Goal: Task Accomplishment & Management: Use online tool/utility

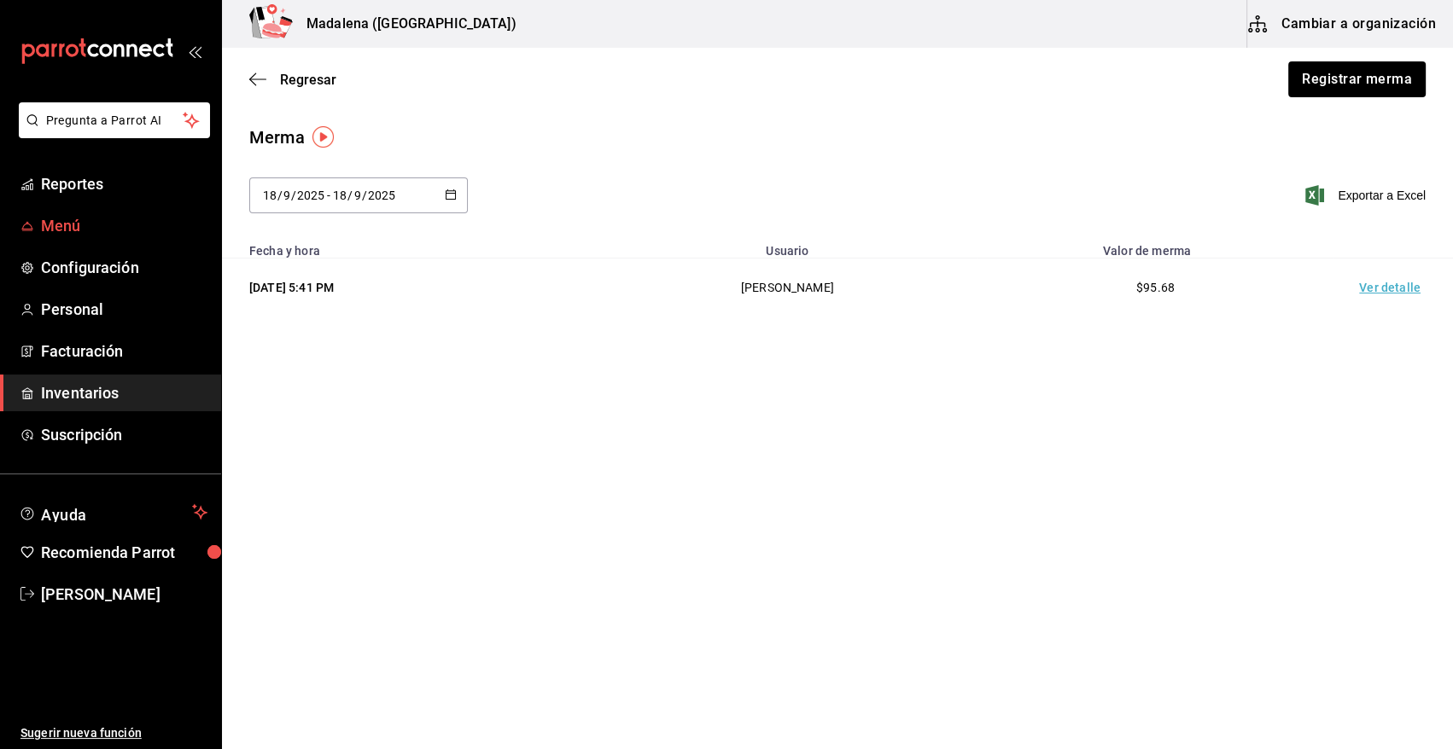
click at [75, 218] on span "Menú" at bounding box center [124, 225] width 166 height 23
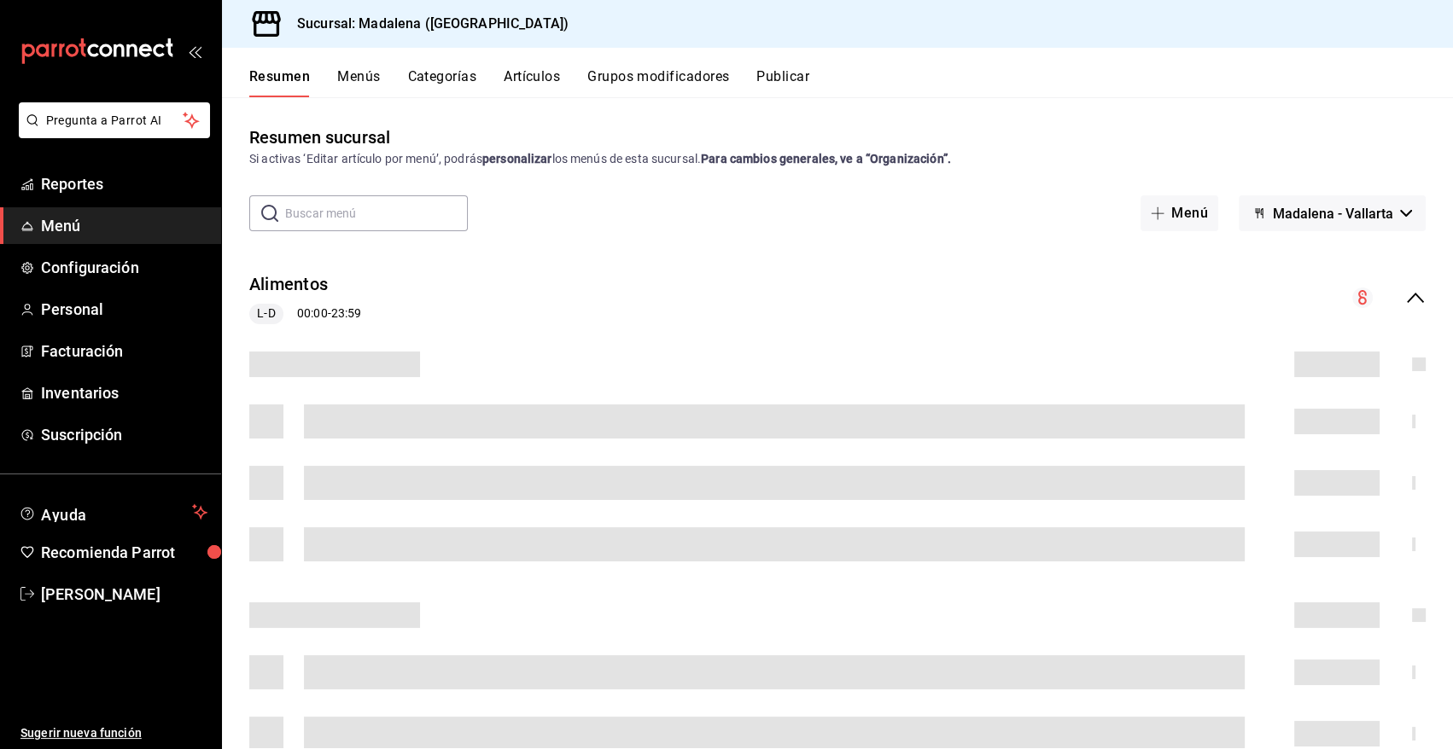
click at [528, 77] on button "Artículos" at bounding box center [532, 82] width 56 height 29
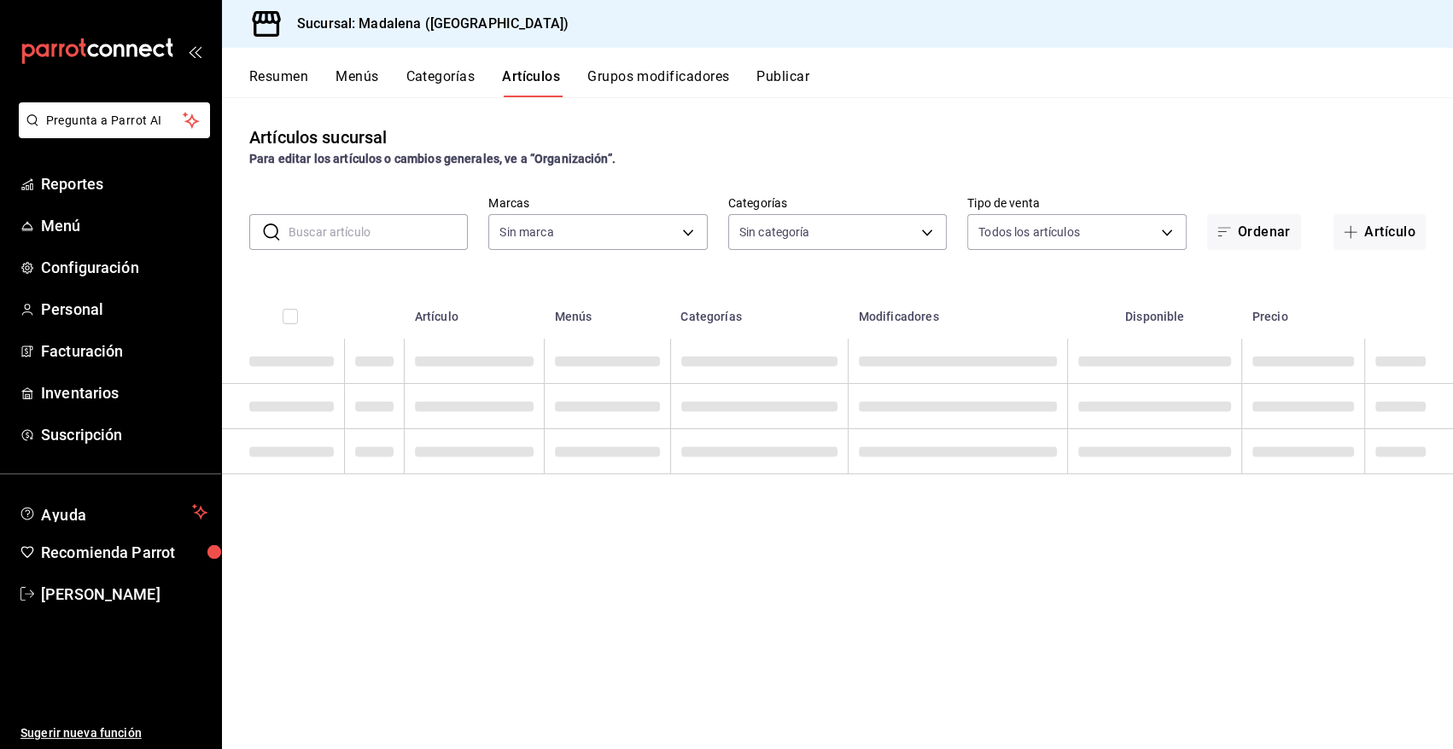
type input "97fc4076-38f4-4943-8ede-a1fde032a47c"
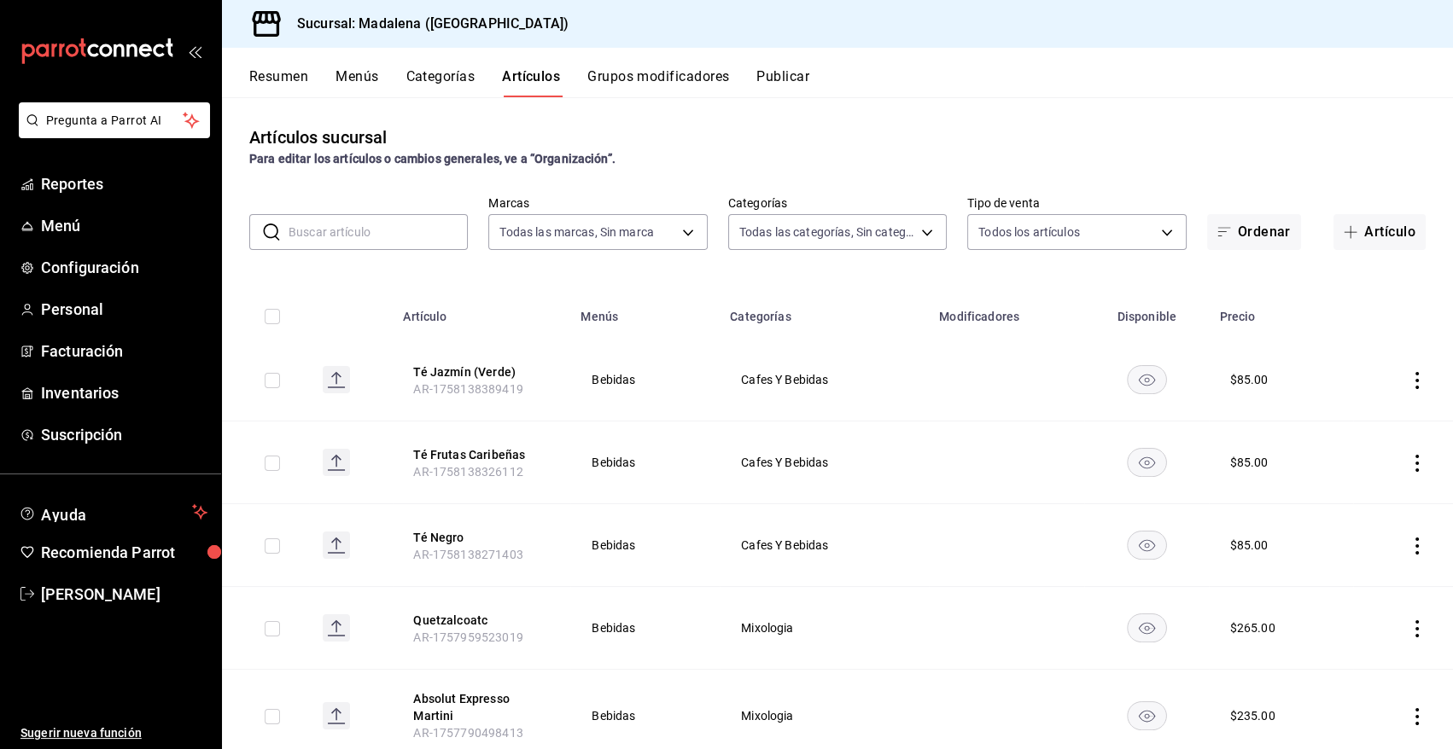
type input "6b20b764-b508-441a-a765-8e38ab7d93aa,0a957a31-3fa4-4b00-9918-3fc3cef2e831,58681…"
click at [376, 245] on input "text" at bounding box center [377, 232] width 179 height 34
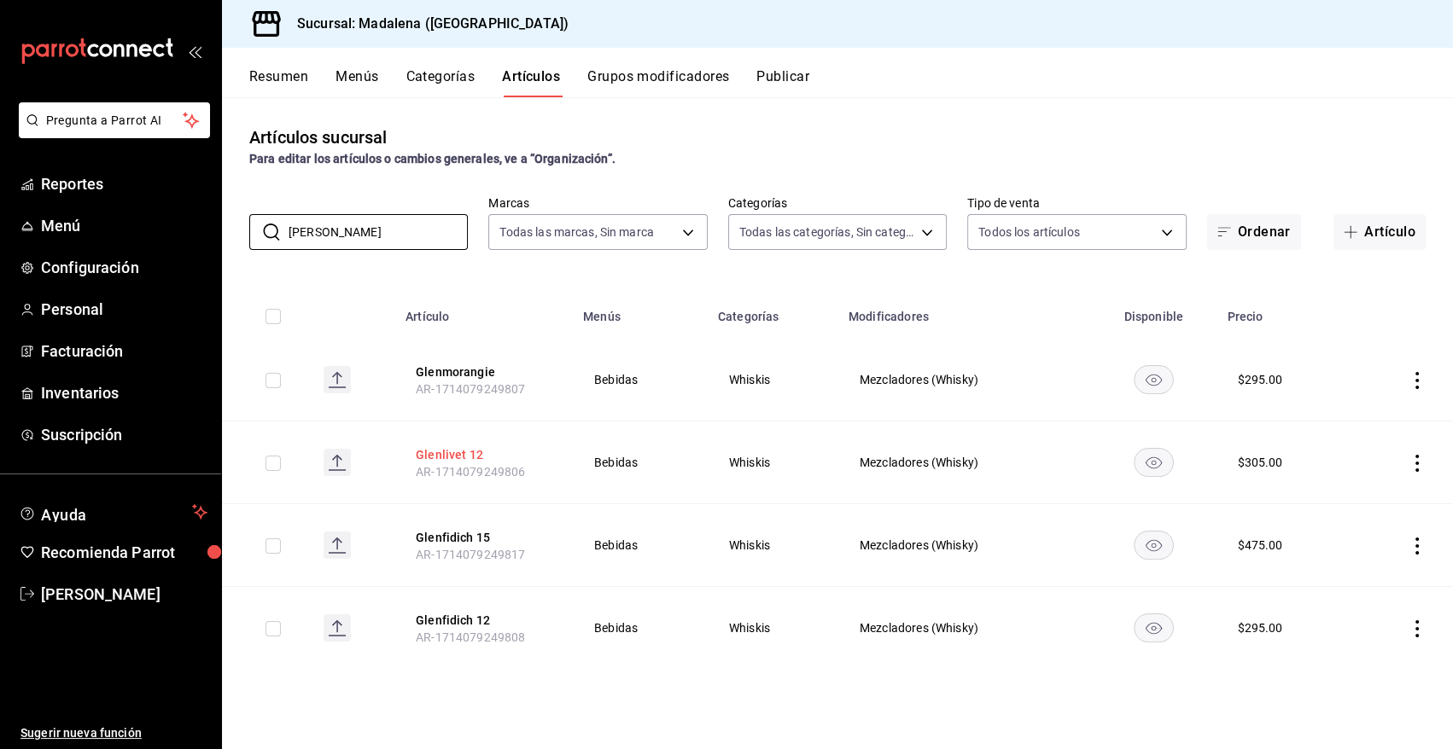
type input "[PERSON_NAME]"
click at [449, 446] on button "Glenlivet 12" at bounding box center [484, 454] width 137 height 17
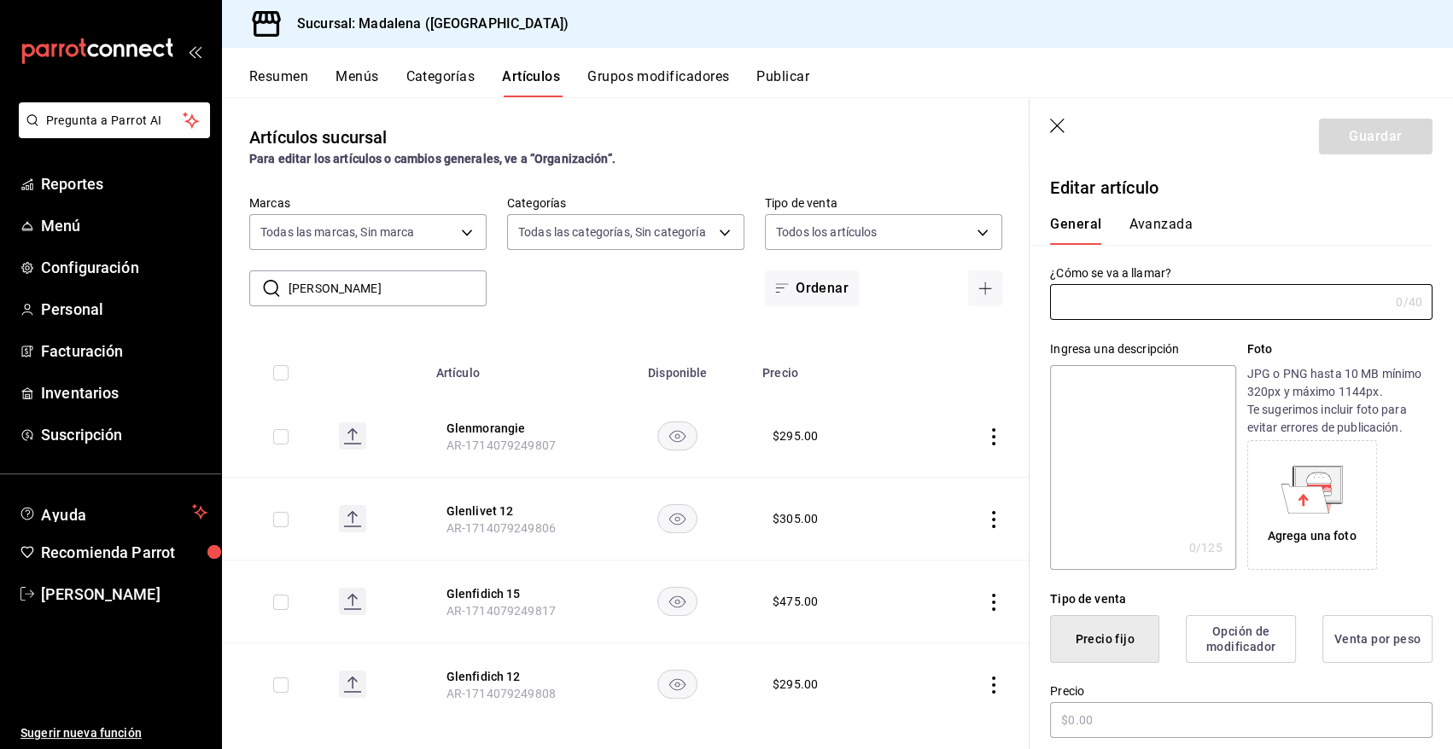
type input "Glenlivet 12"
type textarea "Glenlivet 12"
type textarea "x"
type input "AR-1714079249806"
type textarea "x"
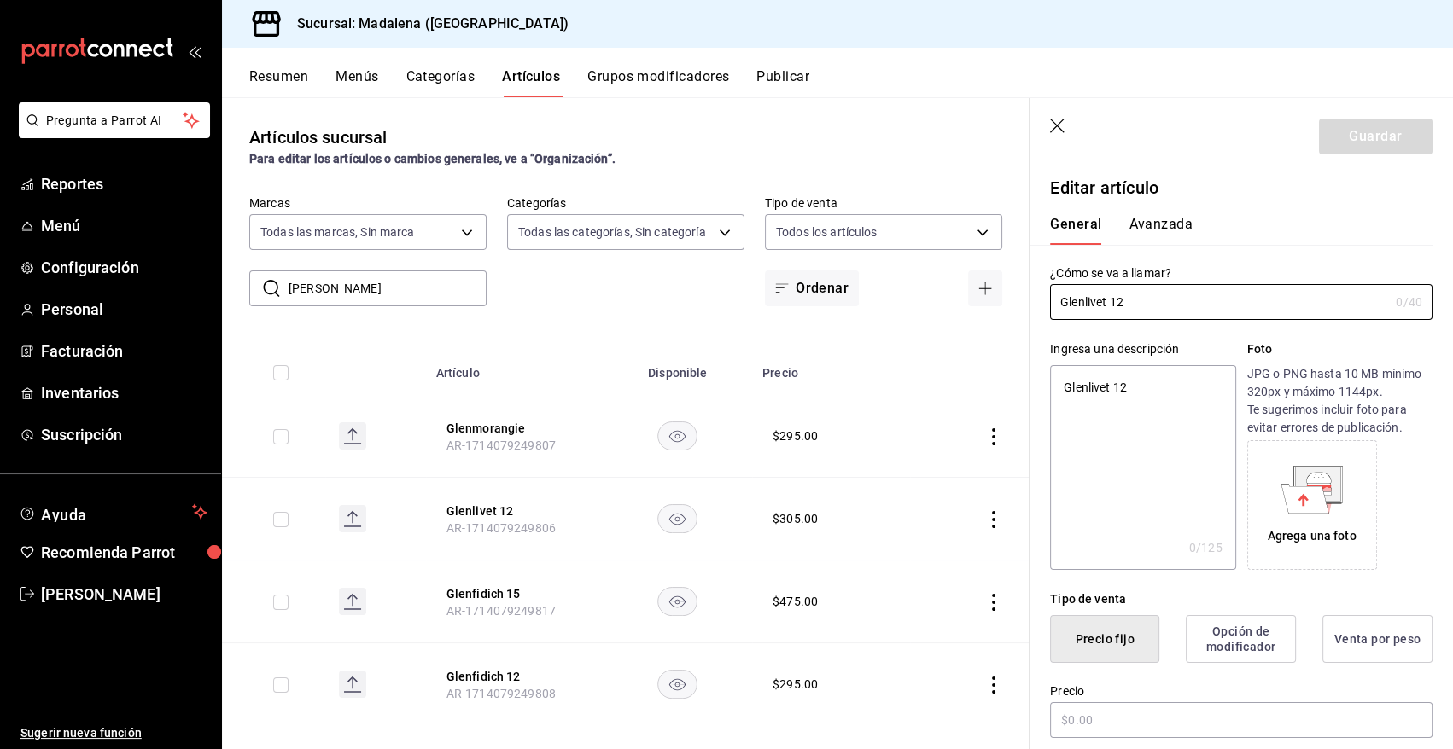
type input "$305.00"
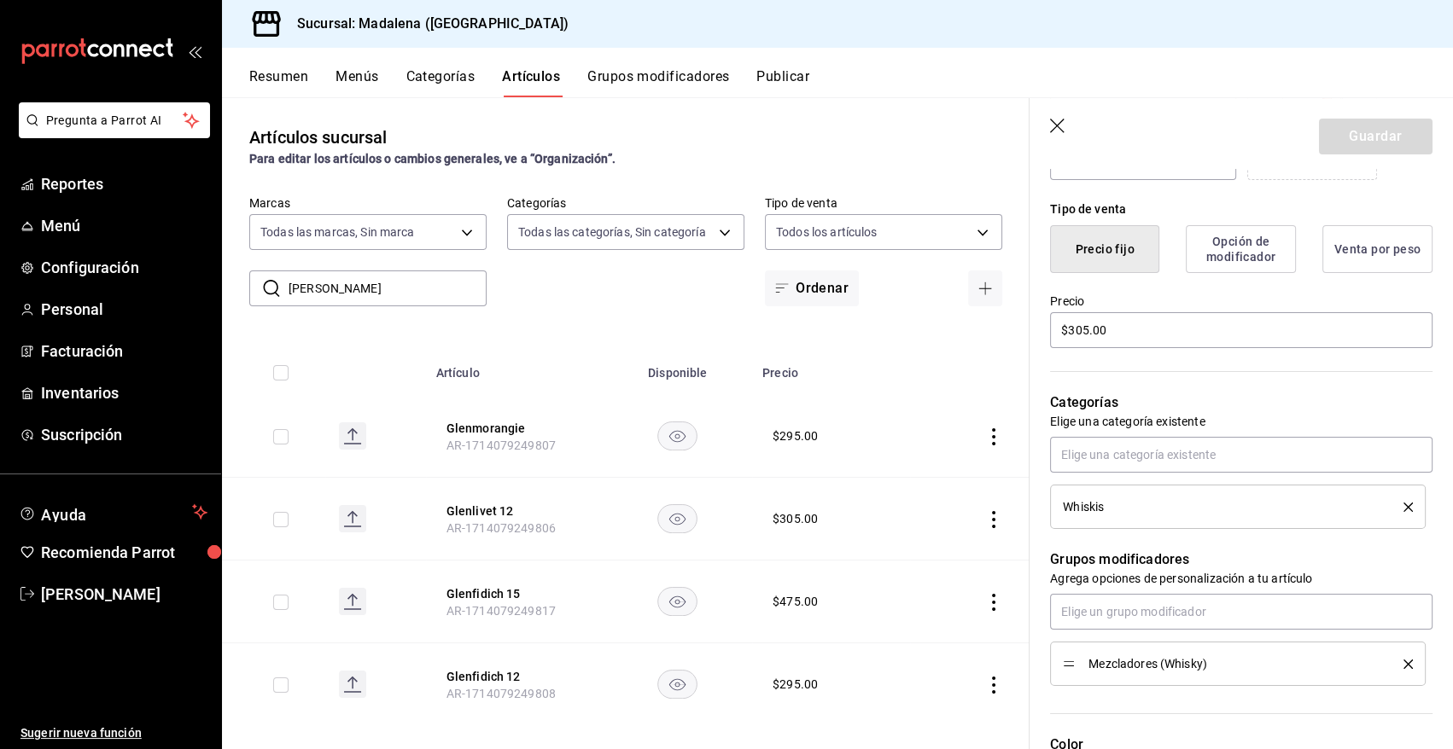
click at [1053, 126] on icon "button" at bounding box center [1058, 127] width 17 height 17
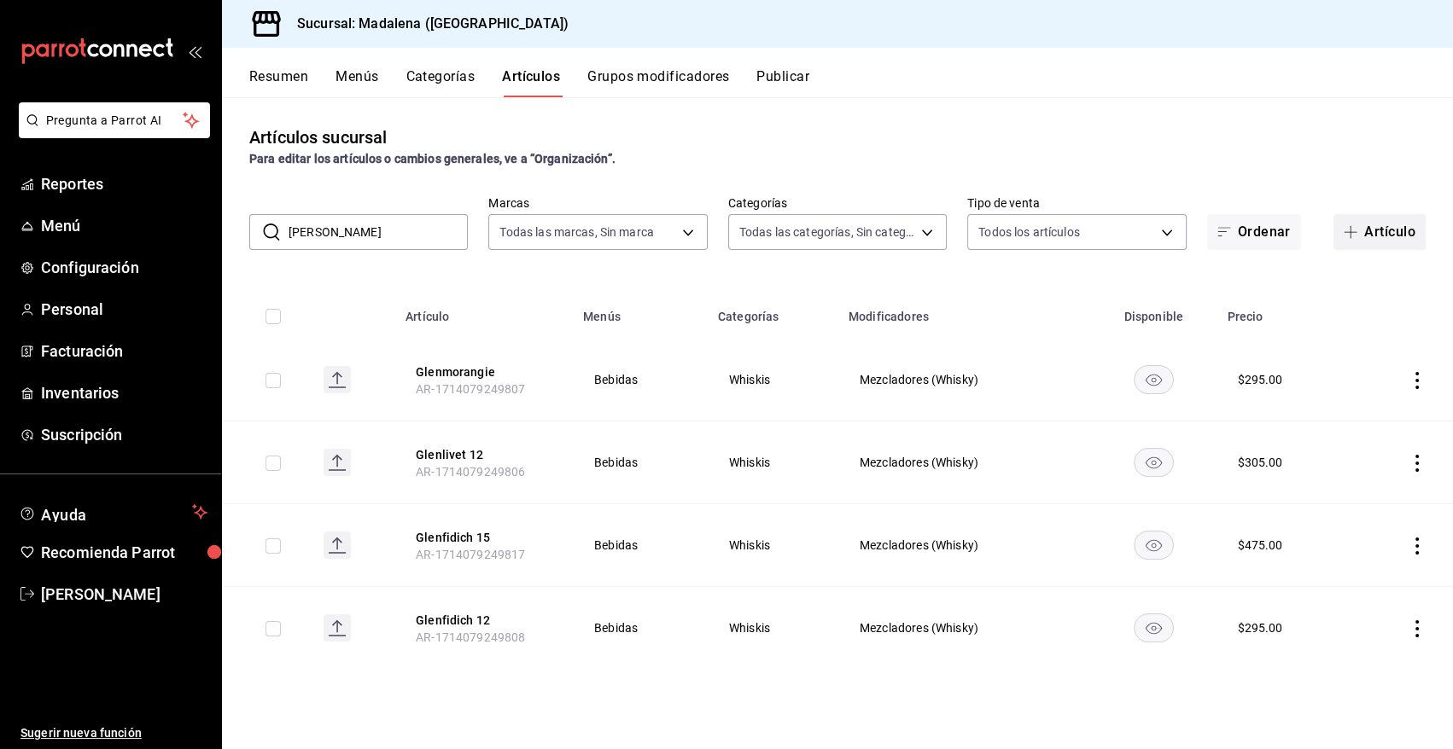
click at [1388, 236] on button "Artículo" at bounding box center [1379, 232] width 92 height 36
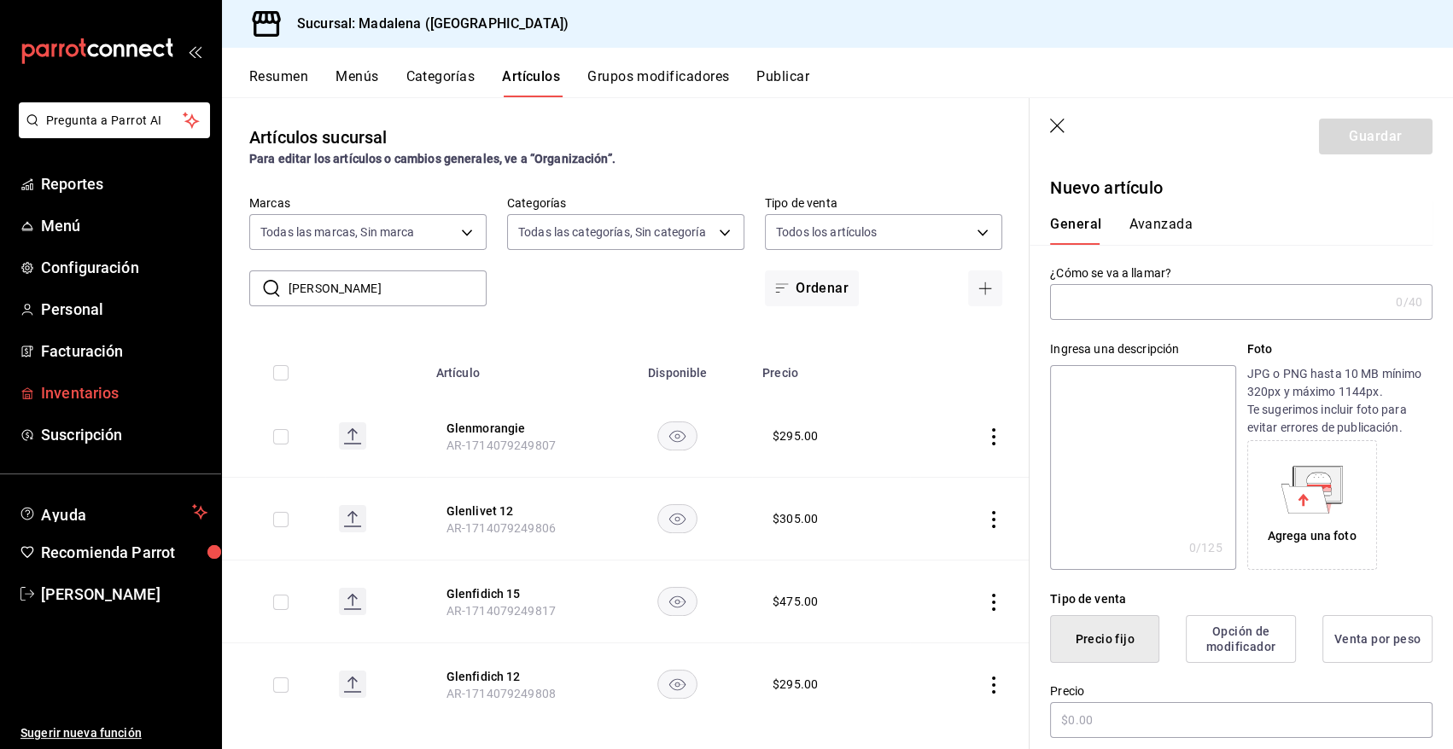
click at [96, 393] on span "Inventarios" at bounding box center [124, 392] width 166 height 23
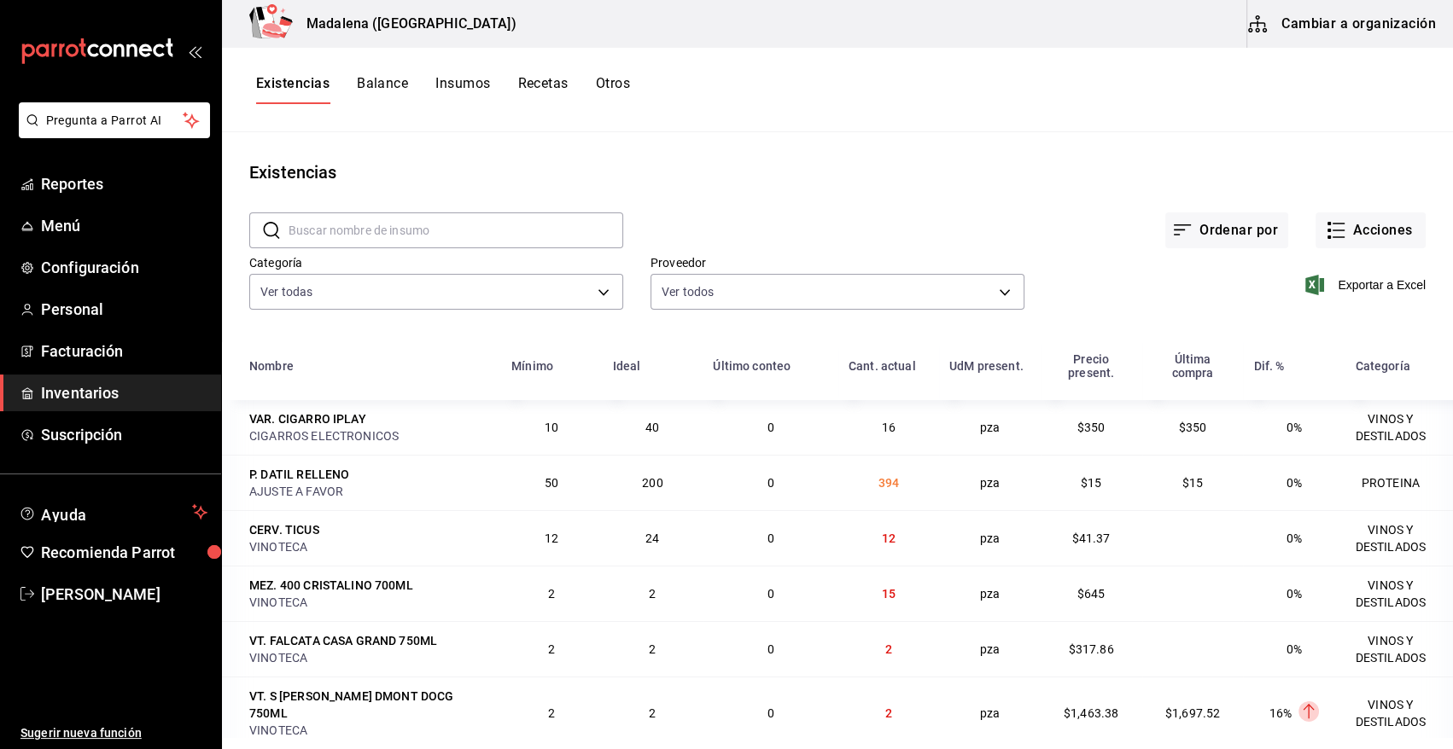
click at [116, 391] on span "Inventarios" at bounding box center [124, 392] width 166 height 23
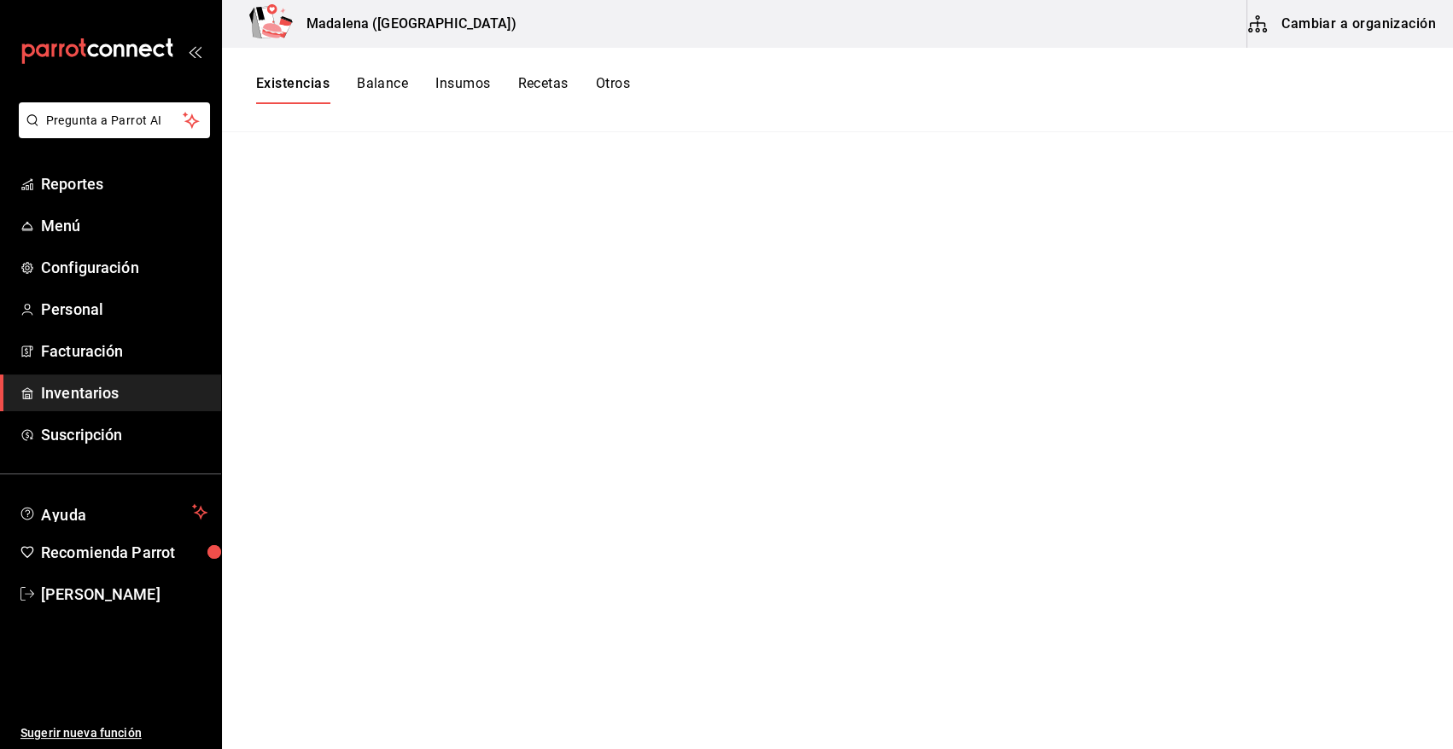
click at [1371, 24] on button "Cambiar a organización" at bounding box center [1343, 24] width 192 height 48
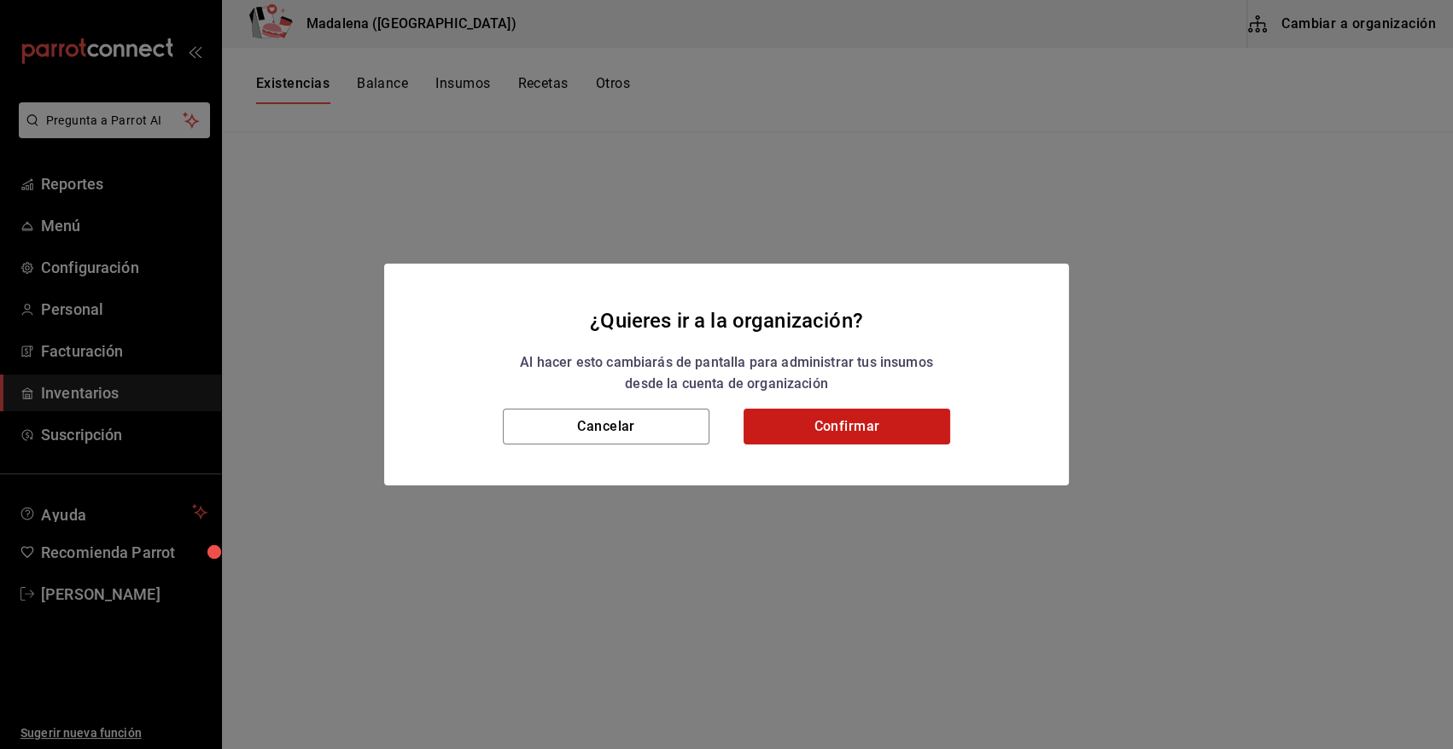
click at [838, 425] on button "Confirmar" at bounding box center [846, 427] width 207 height 36
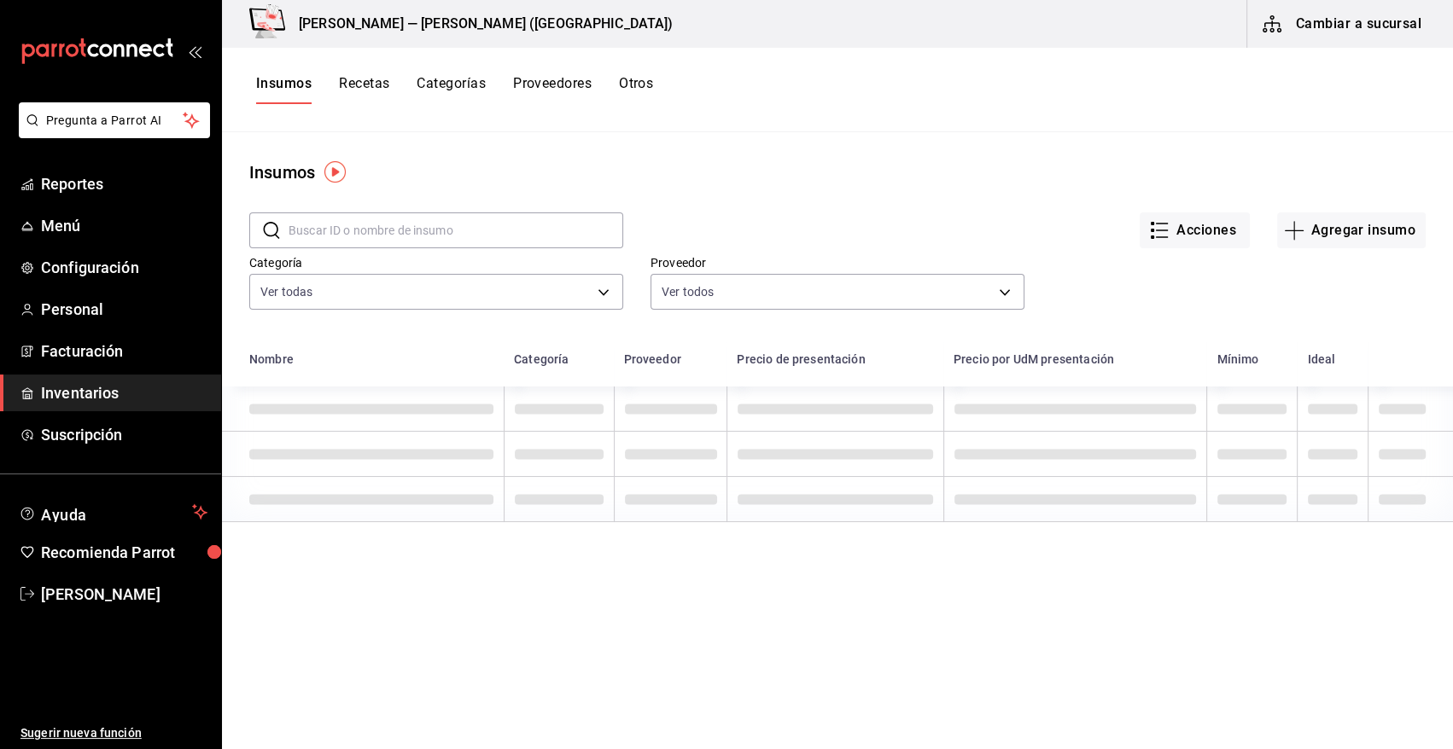
click at [369, 84] on button "Recetas" at bounding box center [364, 89] width 50 height 29
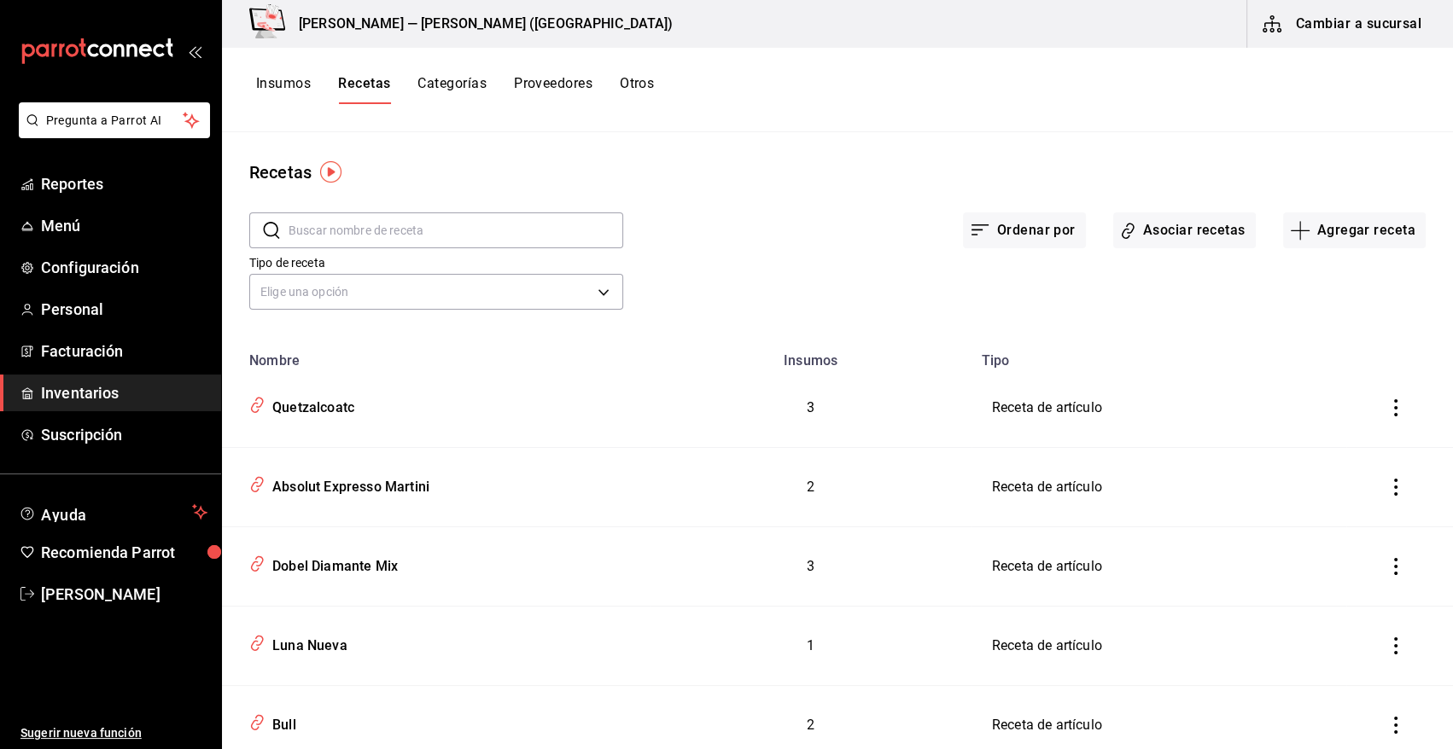
click at [398, 225] on input "text" at bounding box center [455, 230] width 335 height 34
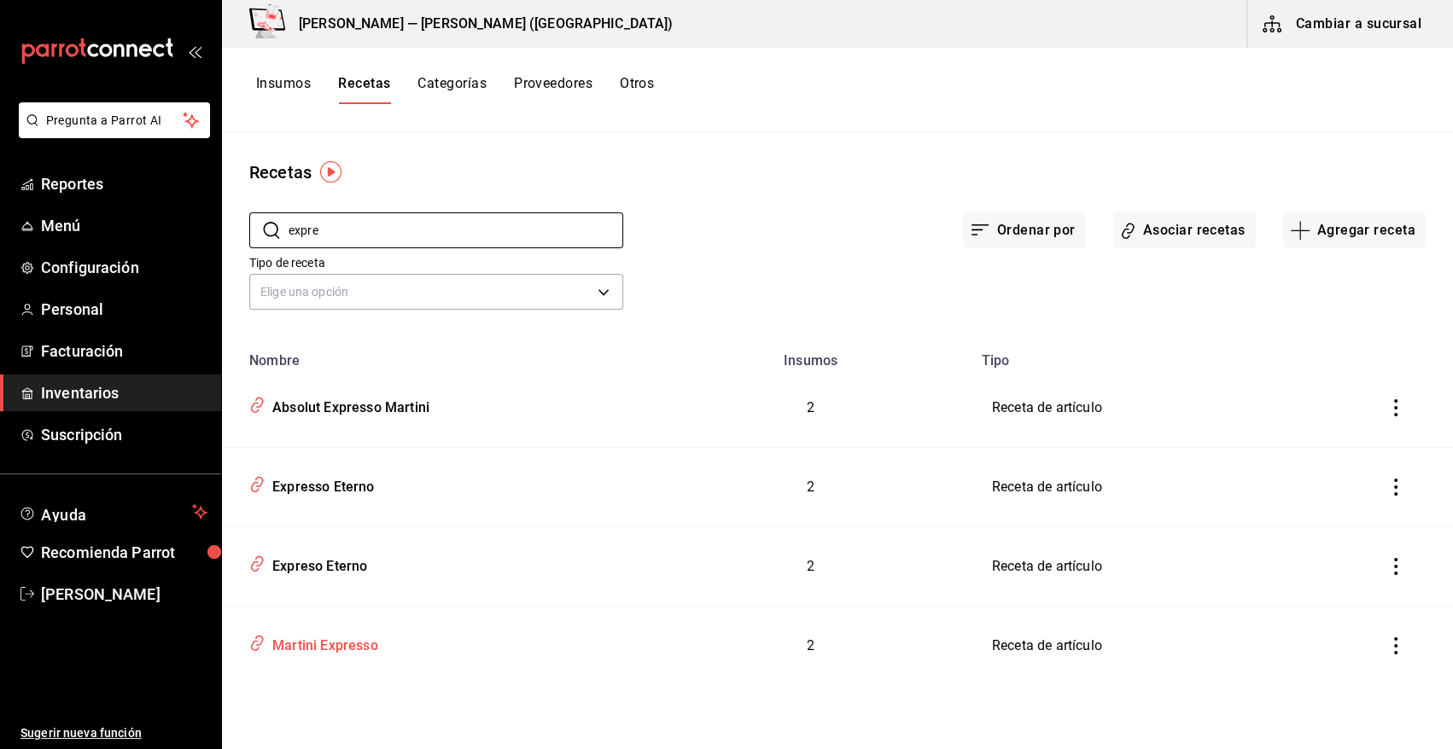
type input "expre"
click at [329, 652] on div "Martini Expresso" at bounding box center [321, 643] width 113 height 26
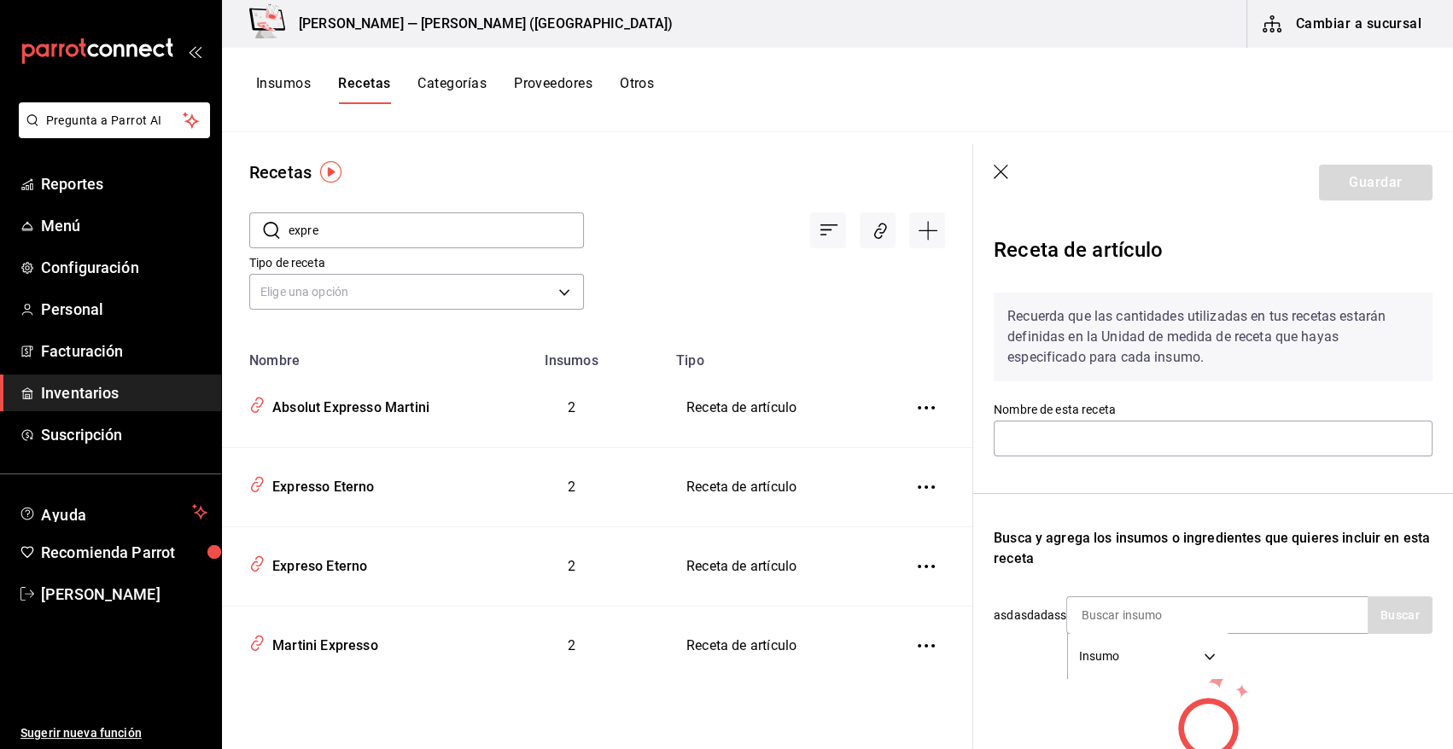
type input "Martini Expresso"
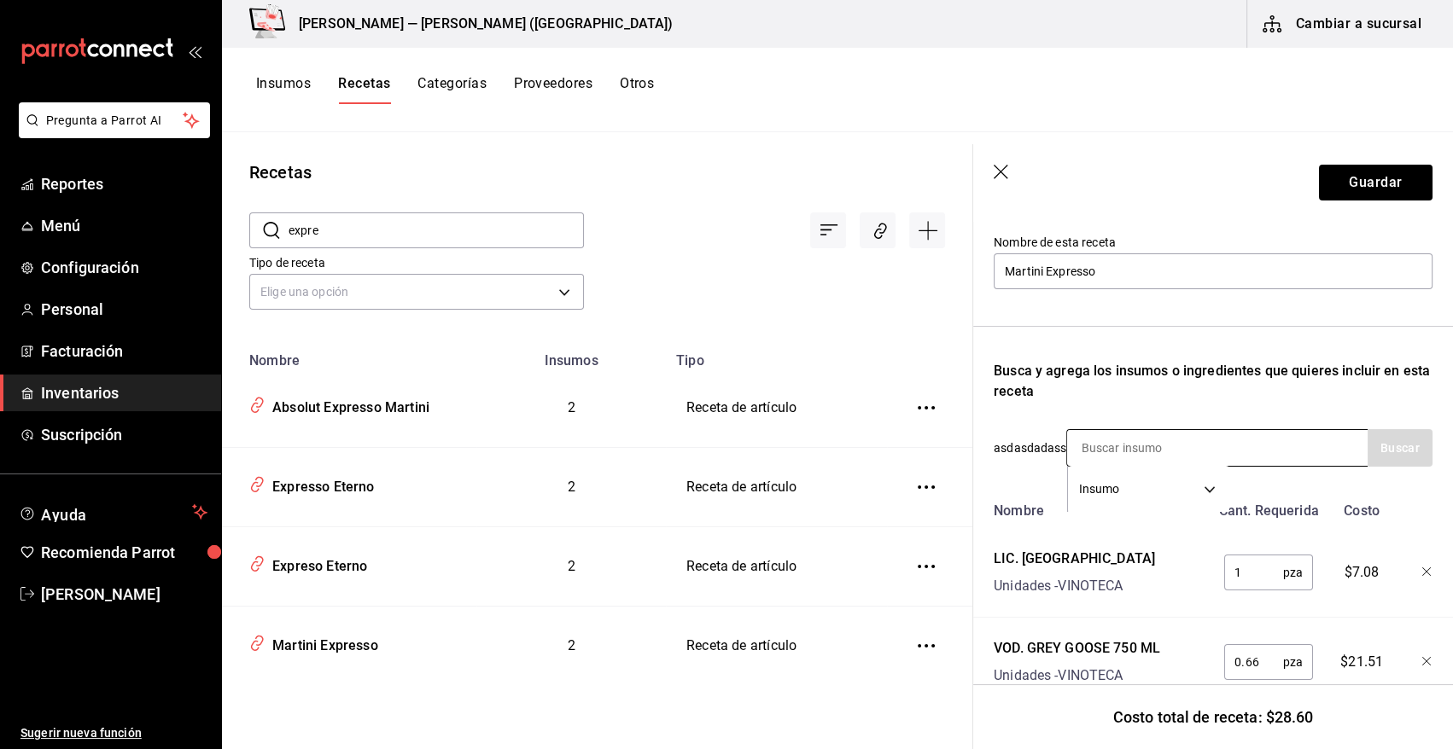
scroll to position [225, 0]
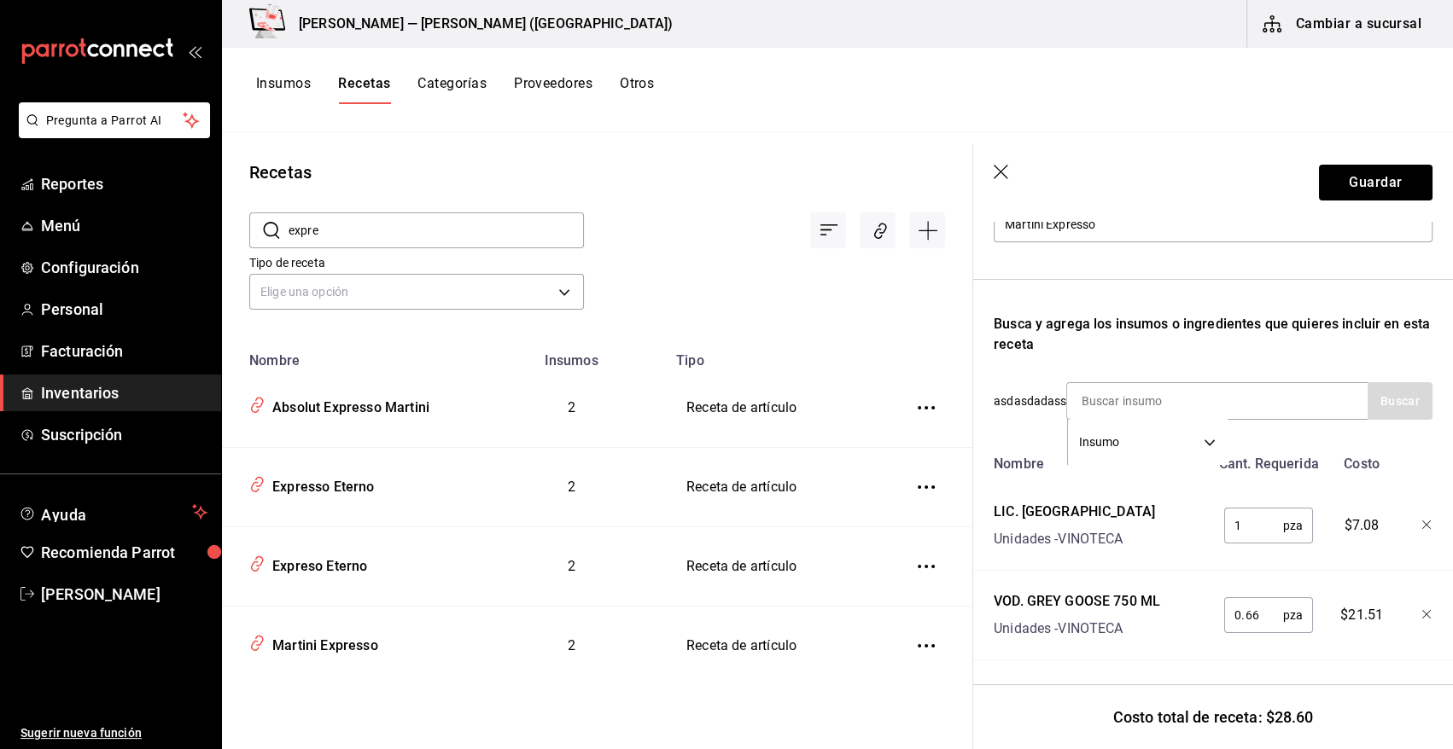
click at [998, 176] on icon "button" at bounding box center [1001, 173] width 17 height 17
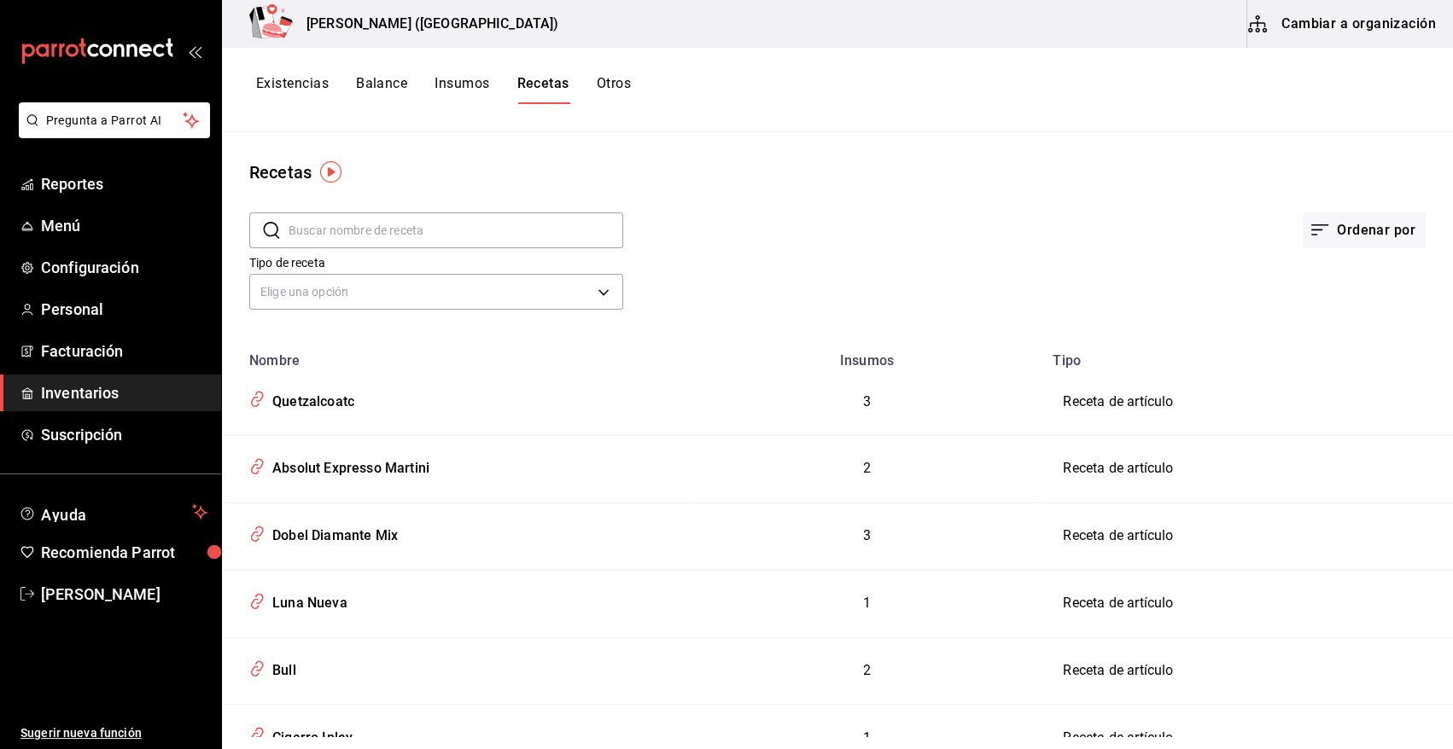
click at [97, 383] on span "Inventarios" at bounding box center [124, 392] width 166 height 23
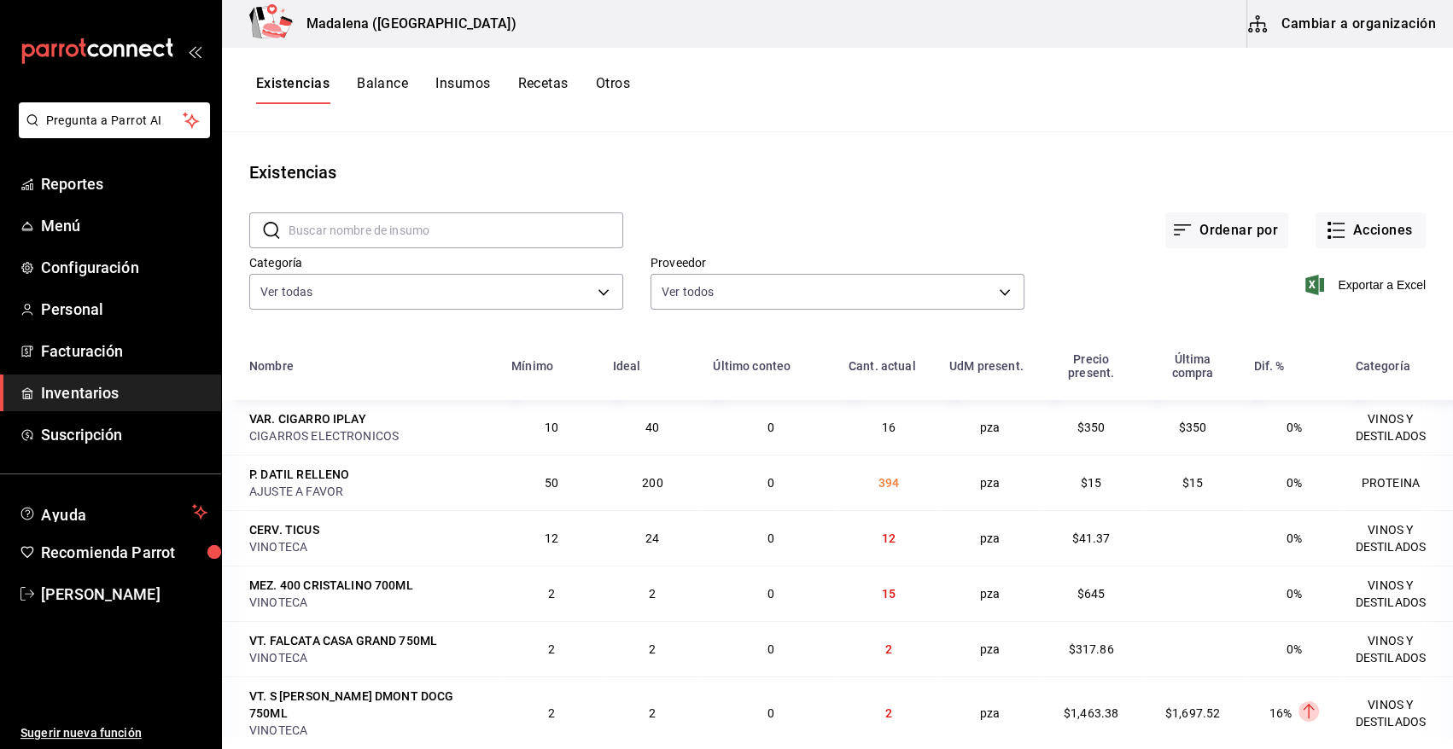
click at [365, 232] on input "text" at bounding box center [455, 230] width 335 height 34
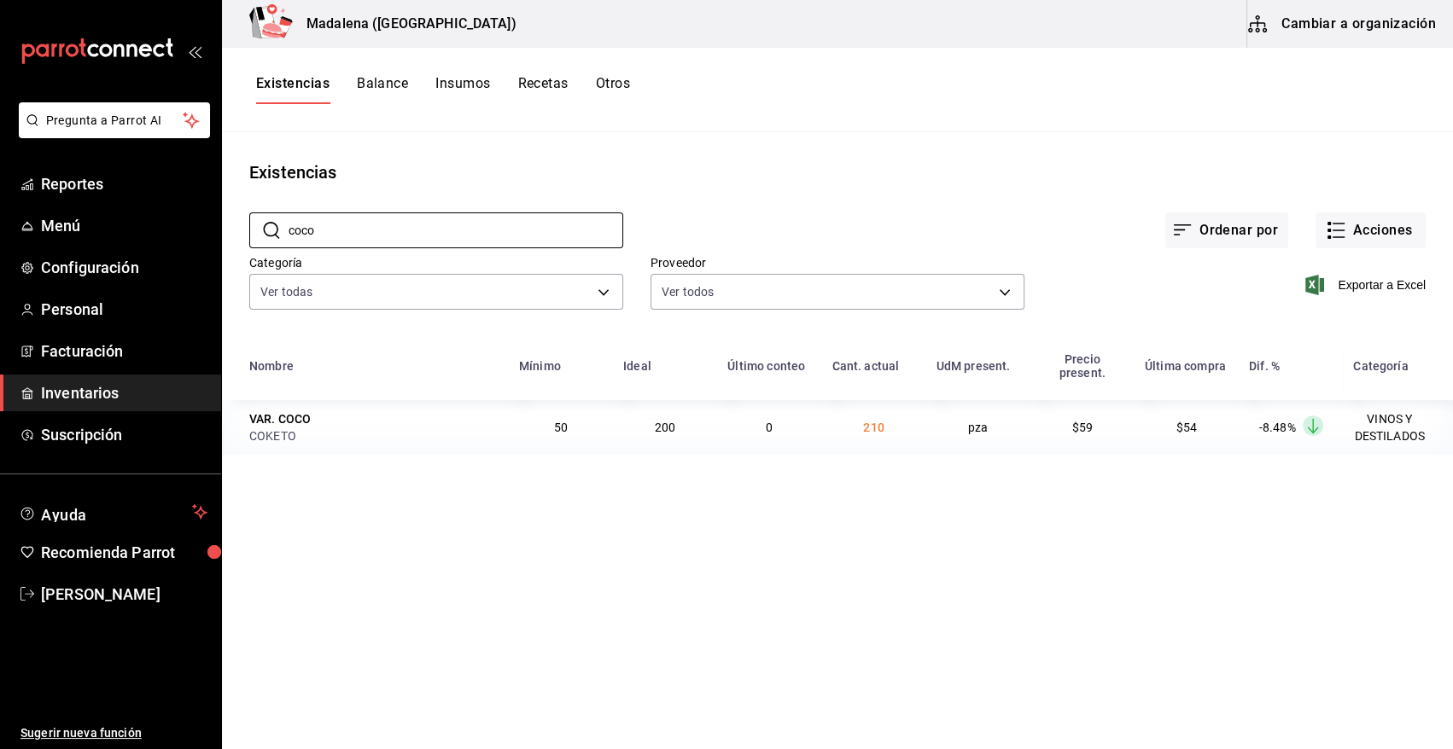
type input "coco"
click at [550, 81] on button "Recetas" at bounding box center [542, 89] width 50 height 29
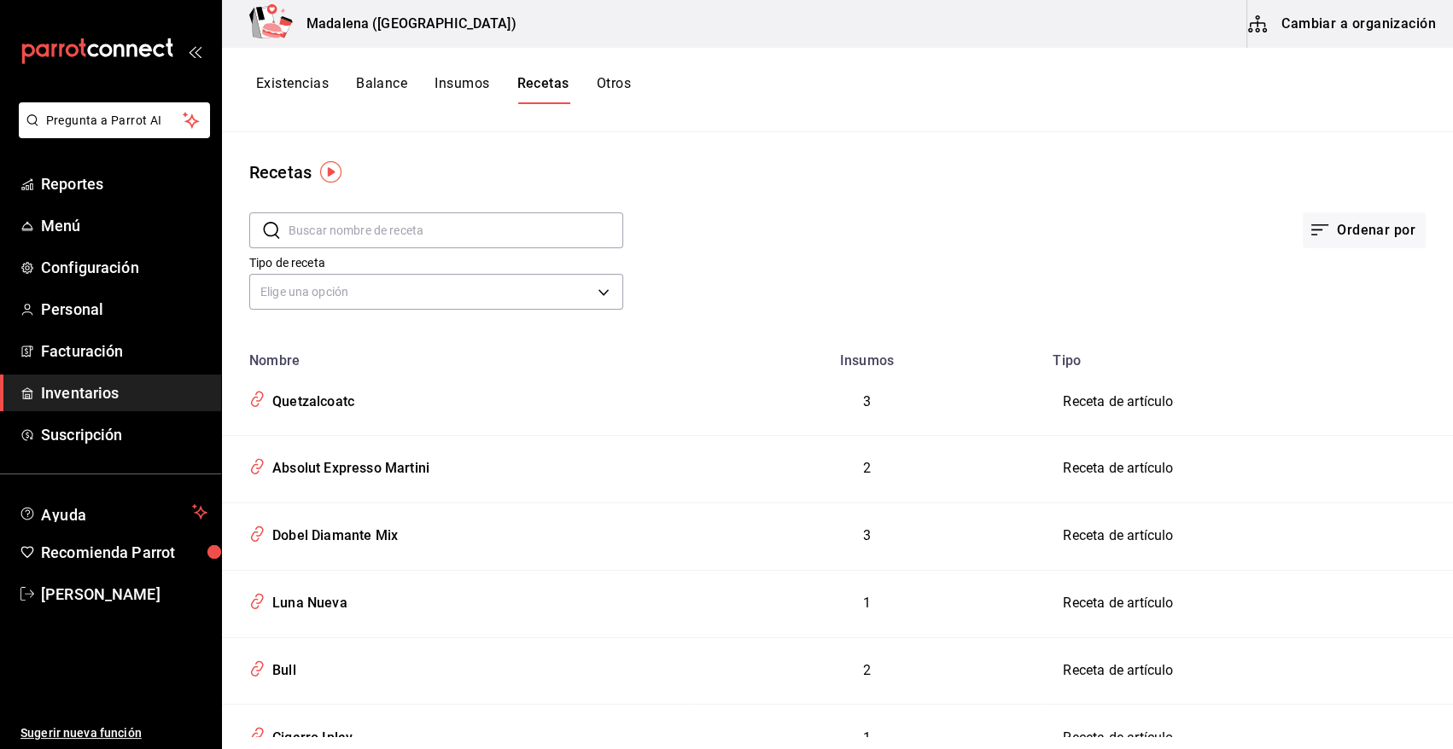
click at [75, 405] on link "Inventarios" at bounding box center [110, 393] width 221 height 37
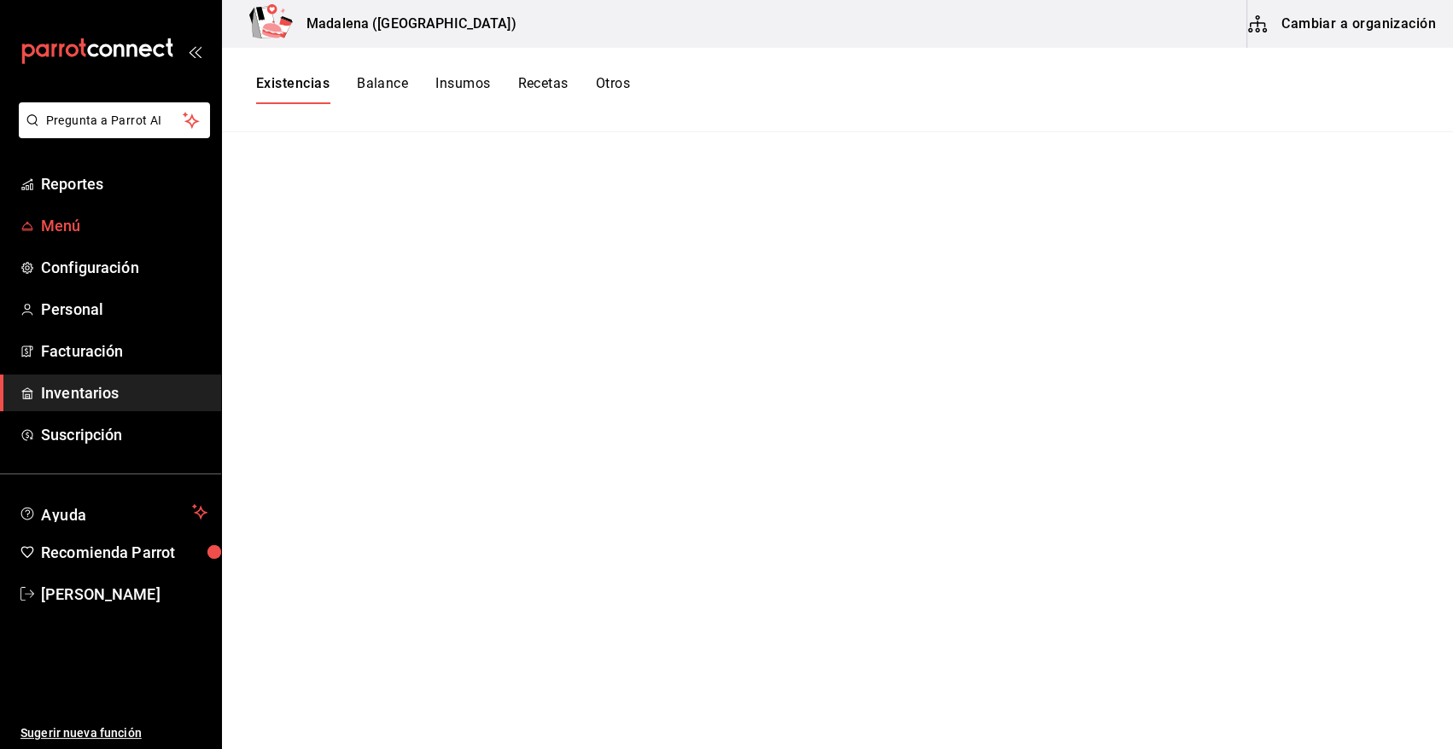
click at [73, 222] on span "Menú" at bounding box center [124, 225] width 166 height 23
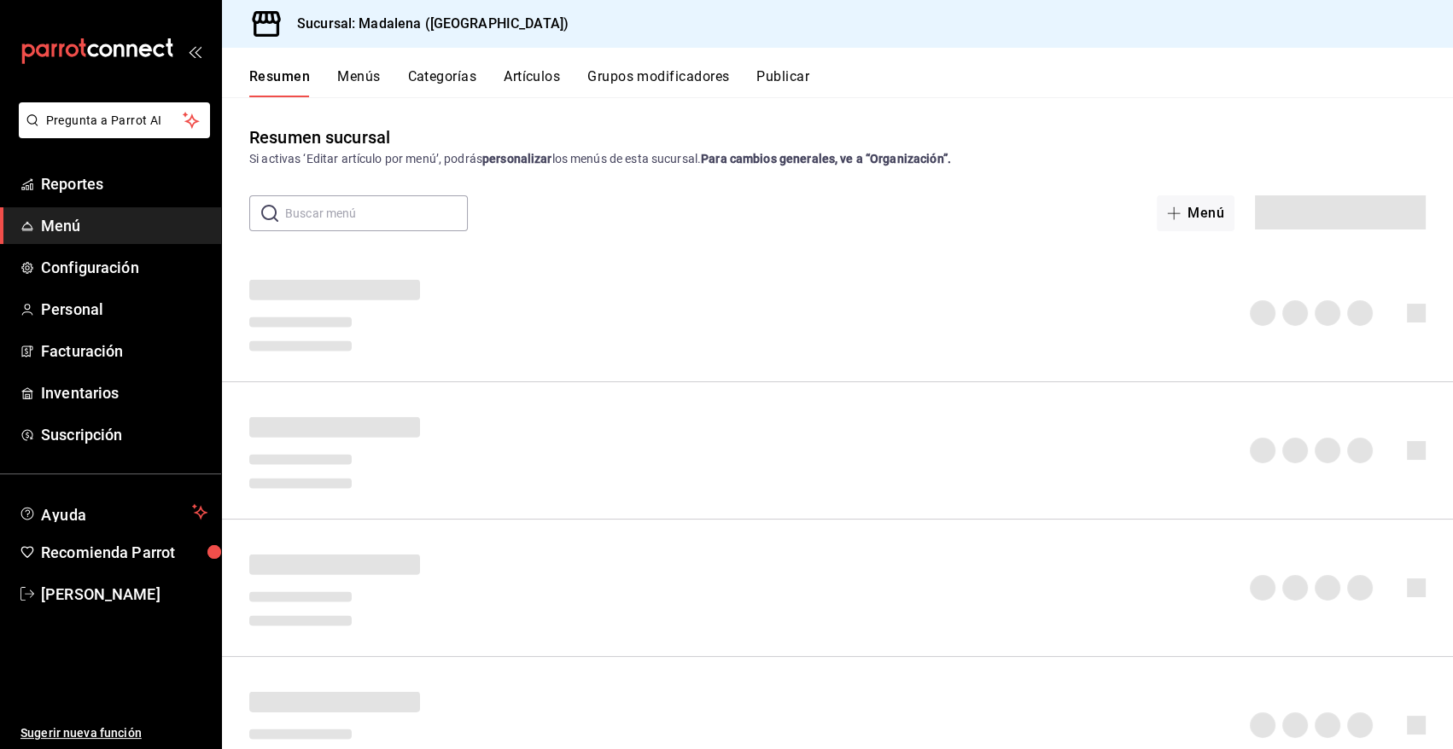
click at [533, 74] on button "Artículos" at bounding box center [532, 82] width 56 height 29
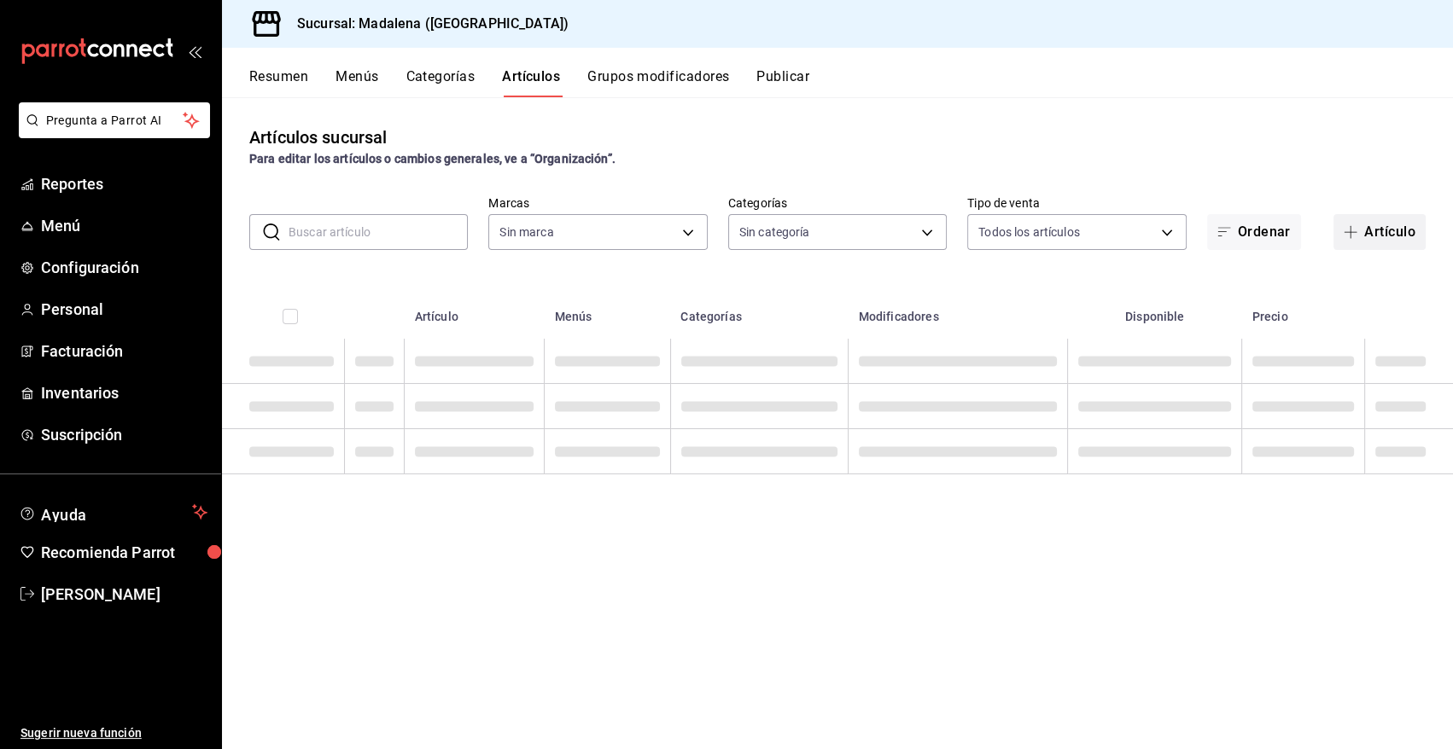
click at [1391, 228] on button "Artículo" at bounding box center [1379, 232] width 92 height 36
type input "97fc4076-38f4-4943-8ede-a1fde032a47c"
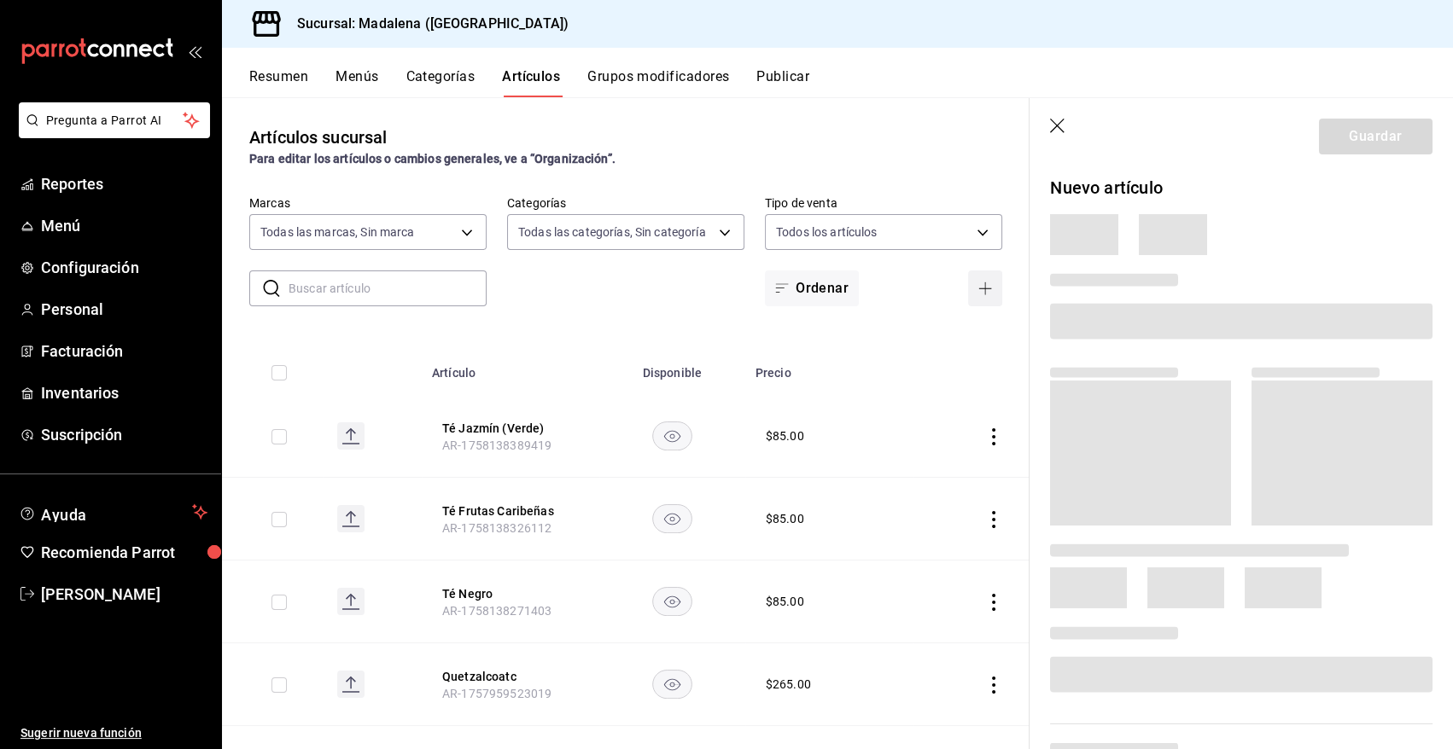
type input "6b20b764-b508-441a-a765-8e38ab7d93aa,0a957a31-3fa4-4b00-9918-3fc3cef2e831,58681…"
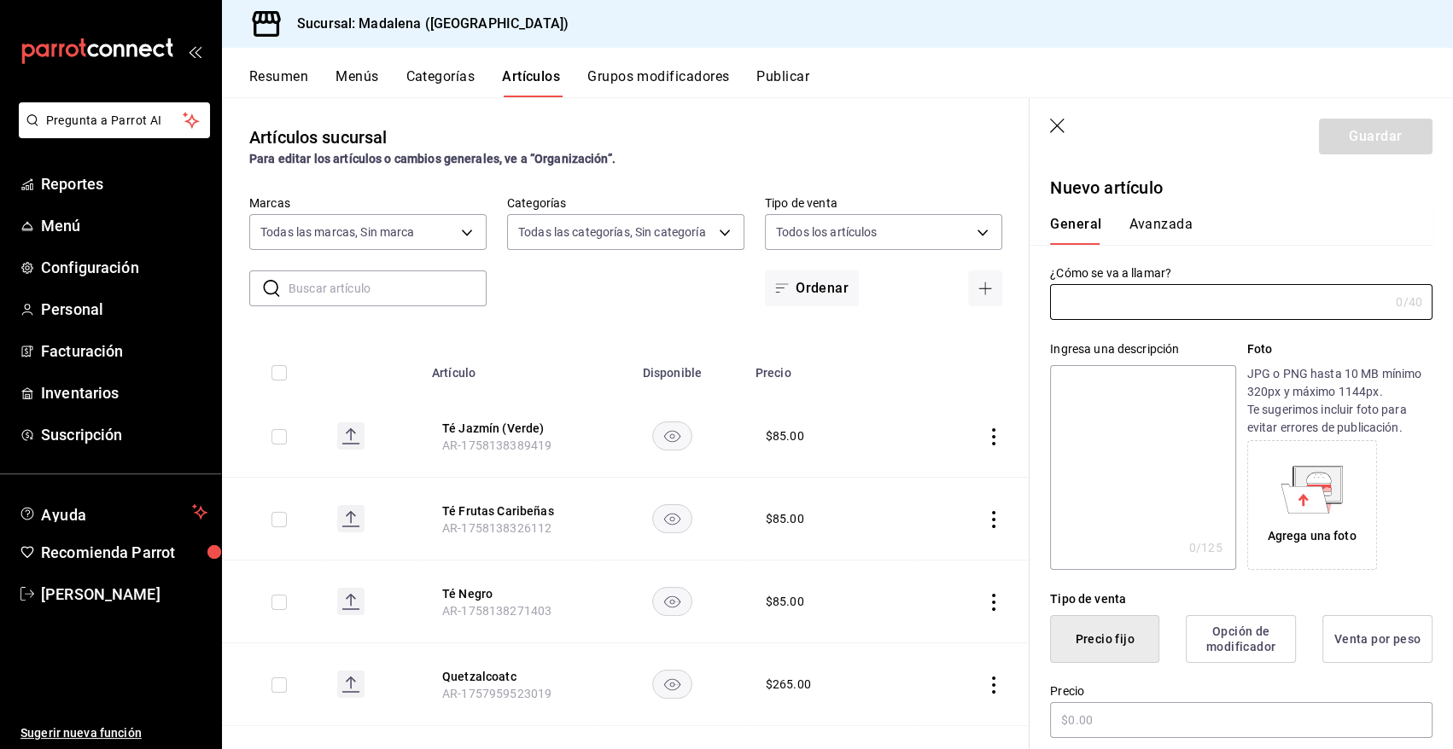
paste input "Glenlivet 12 mix"
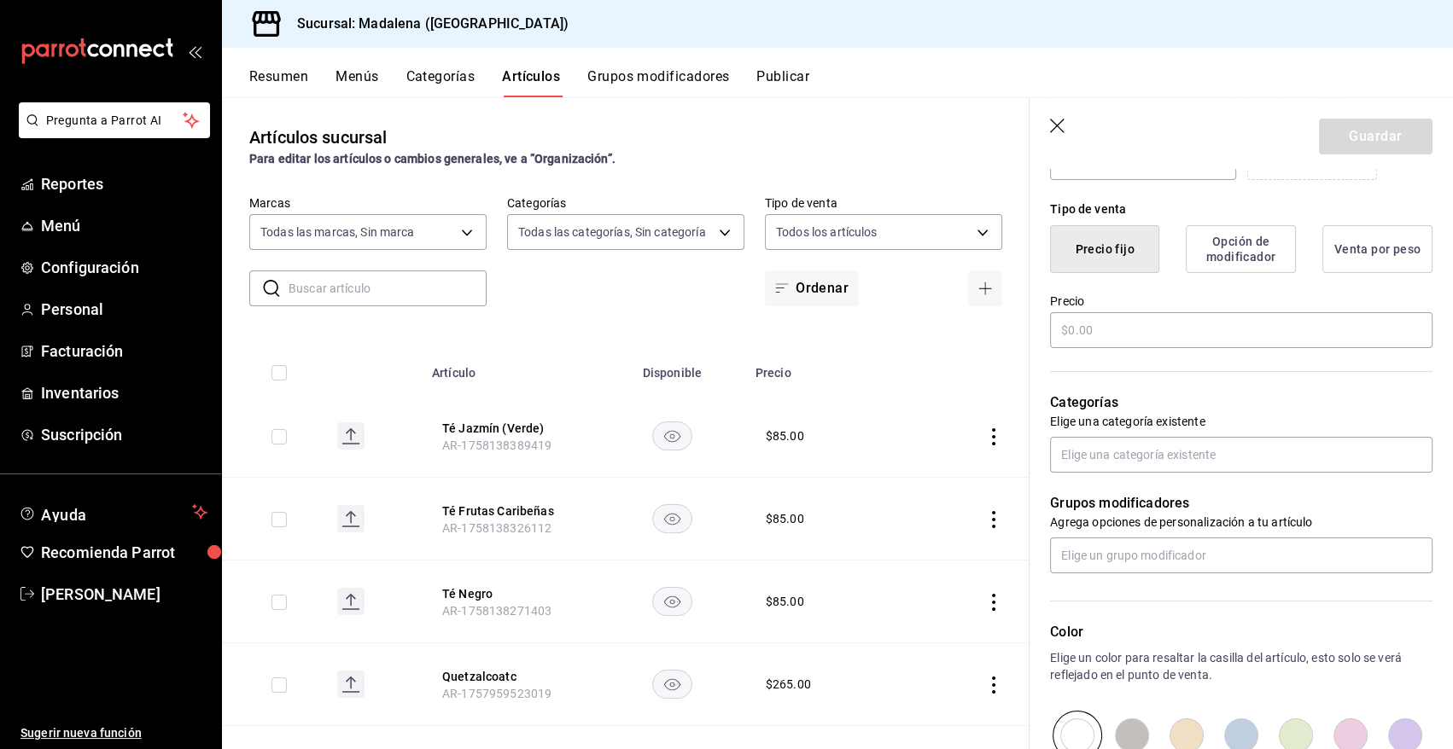
scroll to position [487, 0]
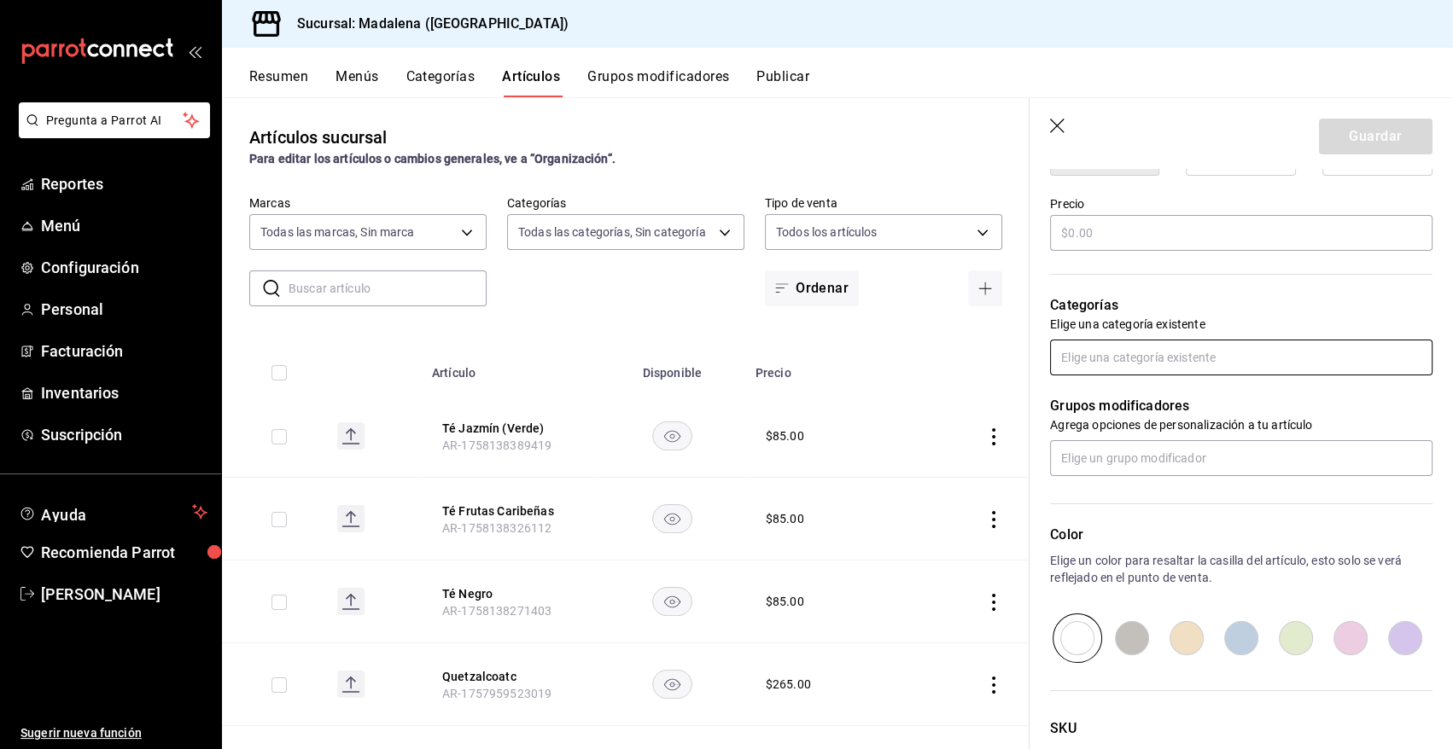
type input "Glenlivet 12 mix"
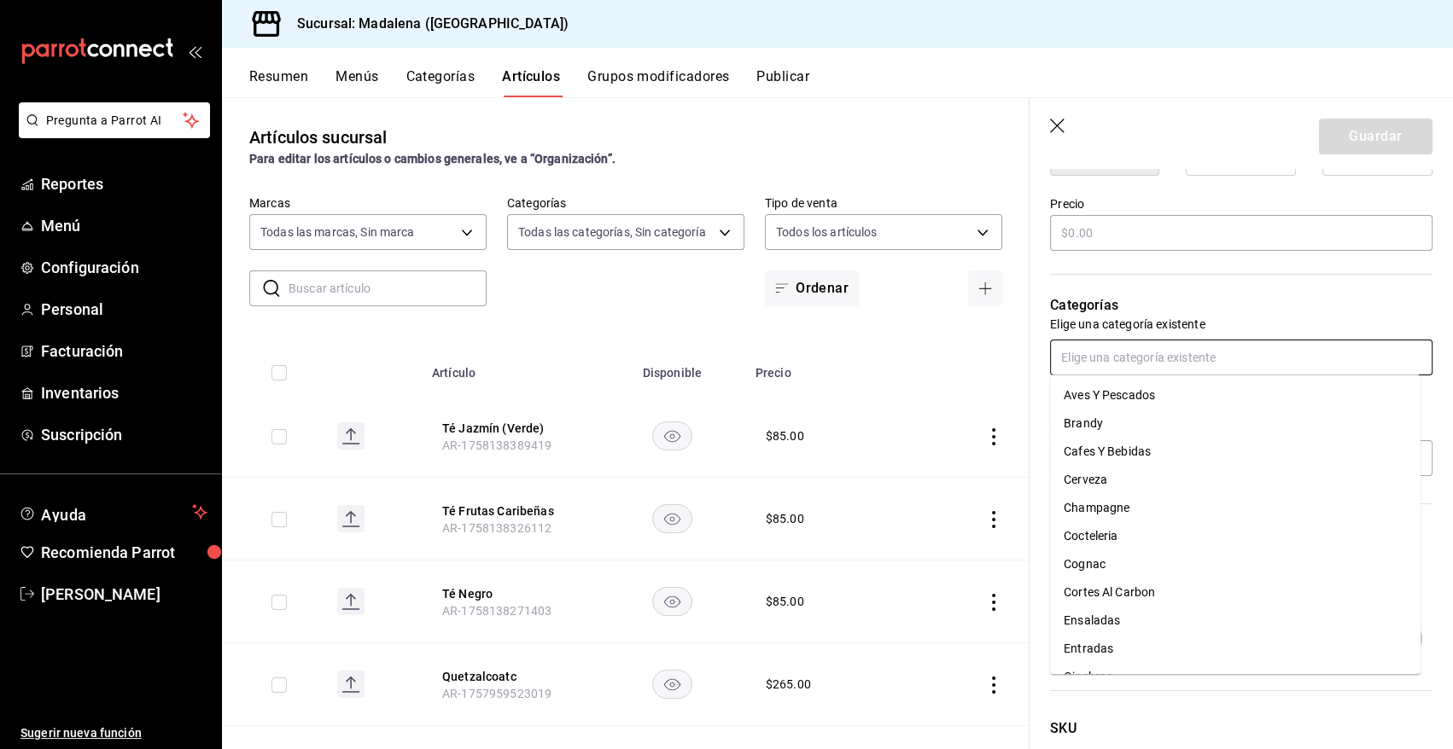
click at [1087, 358] on input "text" at bounding box center [1241, 358] width 382 height 36
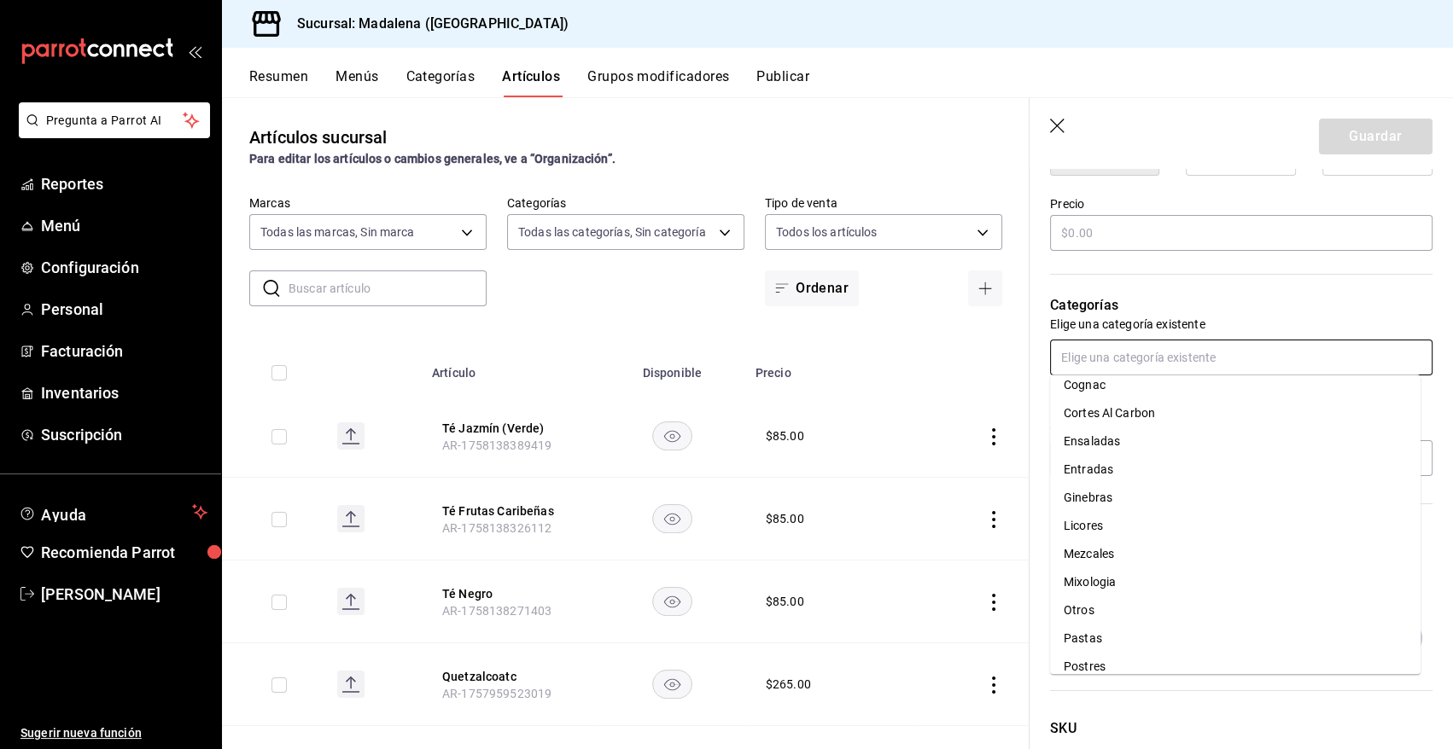
click at [1115, 585] on li "Mixologia" at bounding box center [1235, 582] width 370 height 28
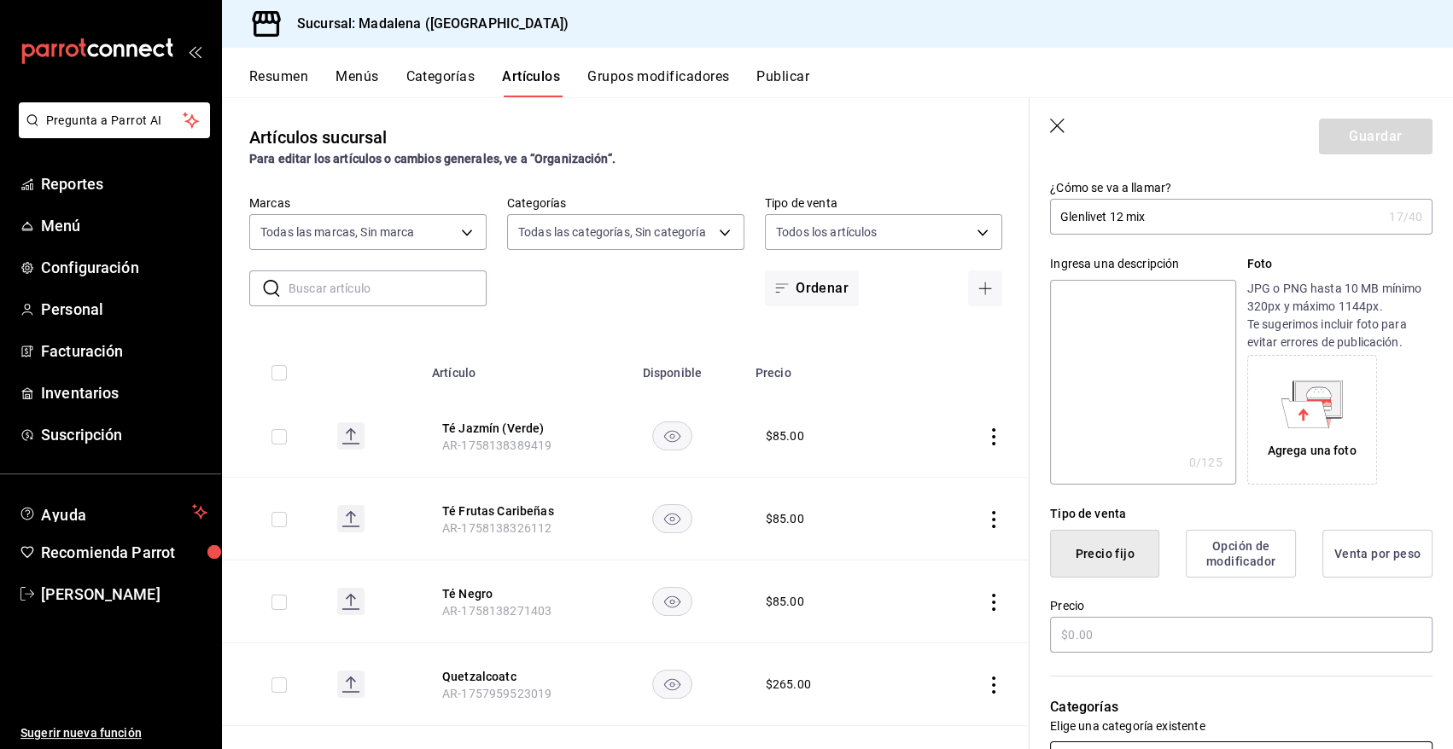
scroll to position [0, 0]
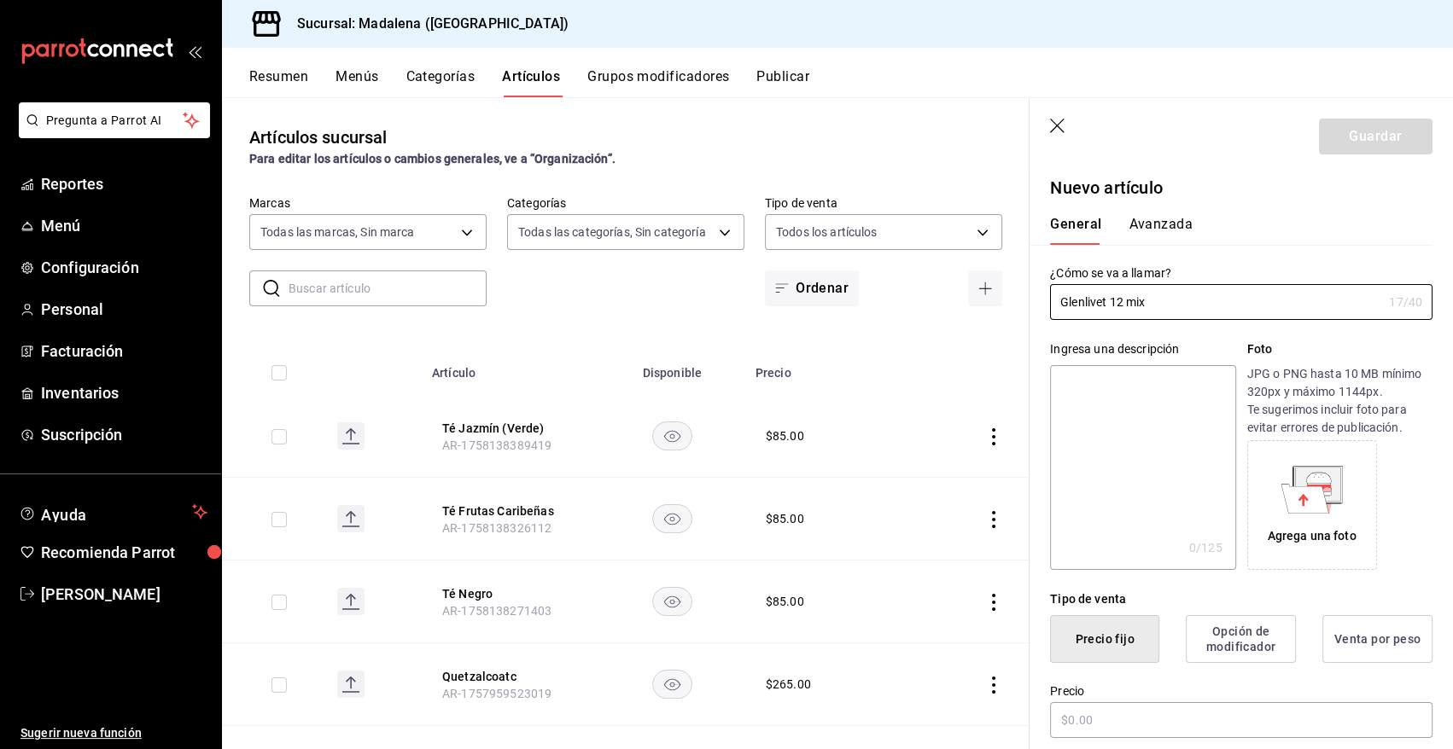
drag, startPoint x: 1149, startPoint y: 305, endPoint x: 1040, endPoint y: 308, distance: 108.4
click at [1040, 308] on div "¿Cómo se va a llamar? Glenlivet 12 mix 17 /40 ¿Cómo se va a llamar?" at bounding box center [1230, 282] width 403 height 75
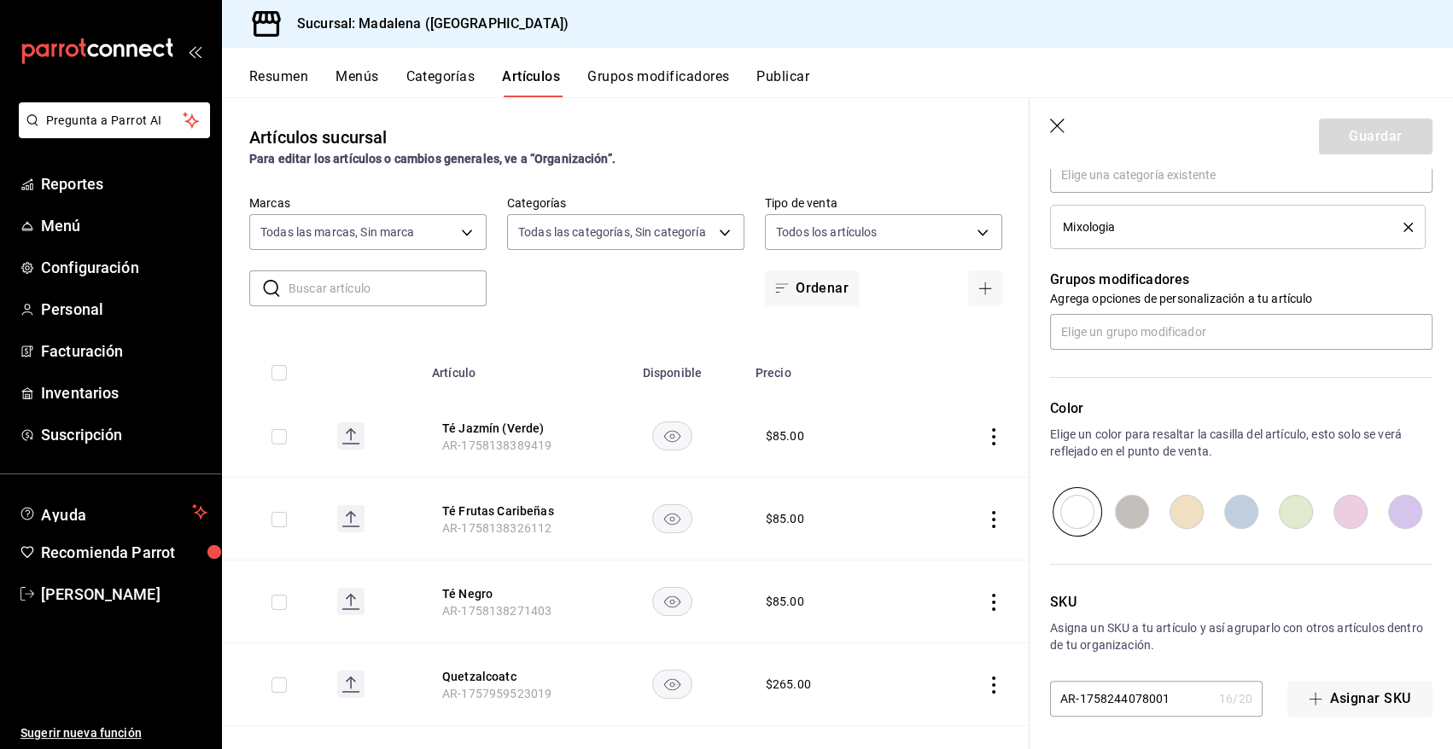
scroll to position [475, 0]
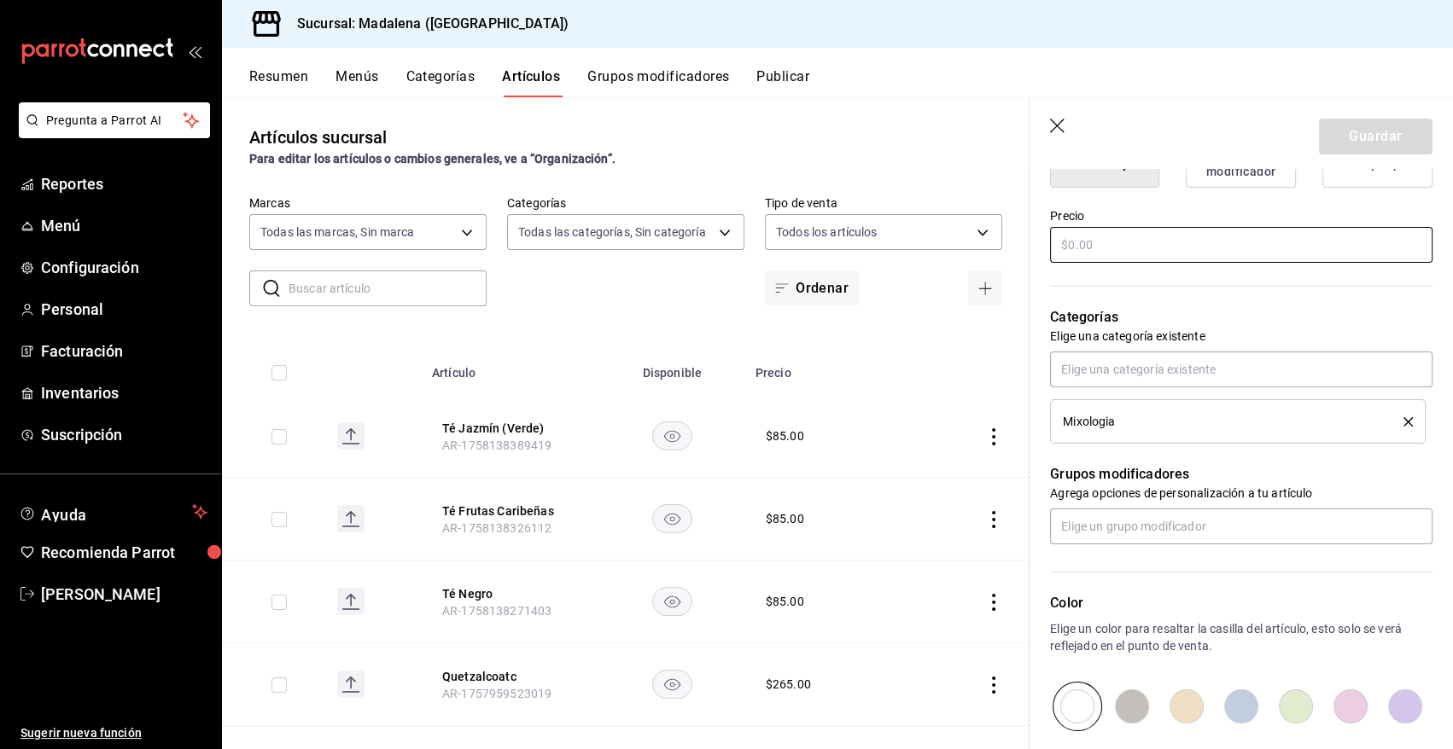
click at [1090, 231] on input "text" at bounding box center [1241, 245] width 382 height 36
type input "$230.00"
click at [1369, 133] on button "Guardar" at bounding box center [1376, 137] width 114 height 36
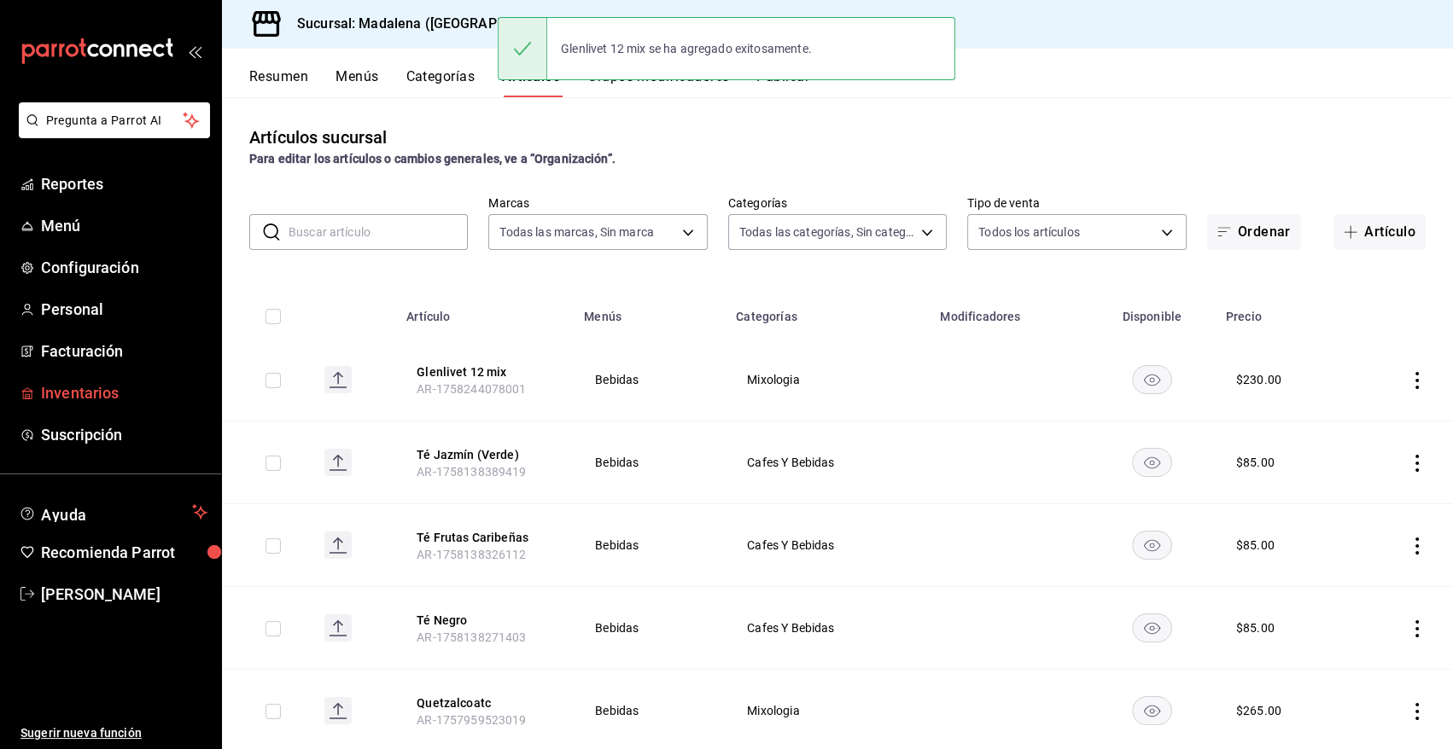
click at [101, 393] on span "Inventarios" at bounding box center [124, 392] width 166 height 23
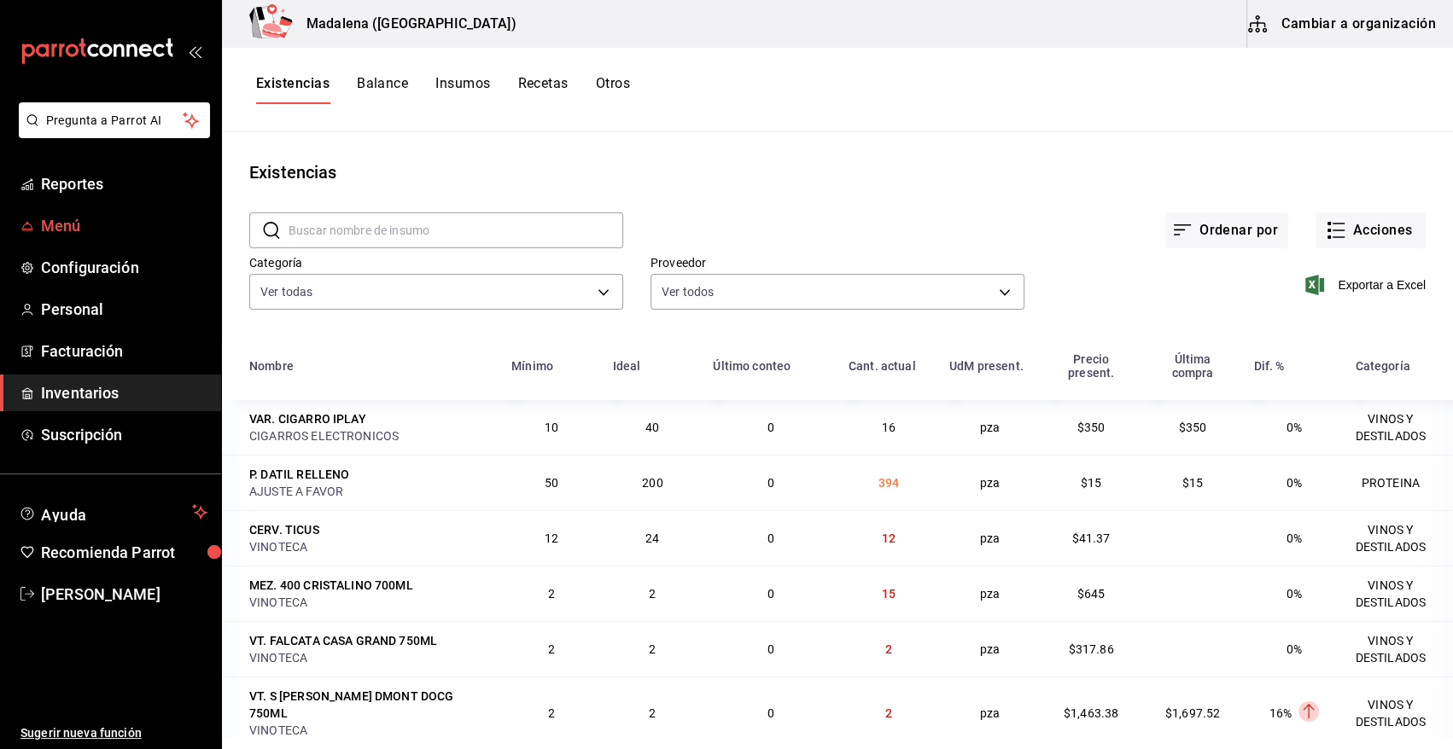
click at [43, 223] on span "Menú" at bounding box center [124, 225] width 166 height 23
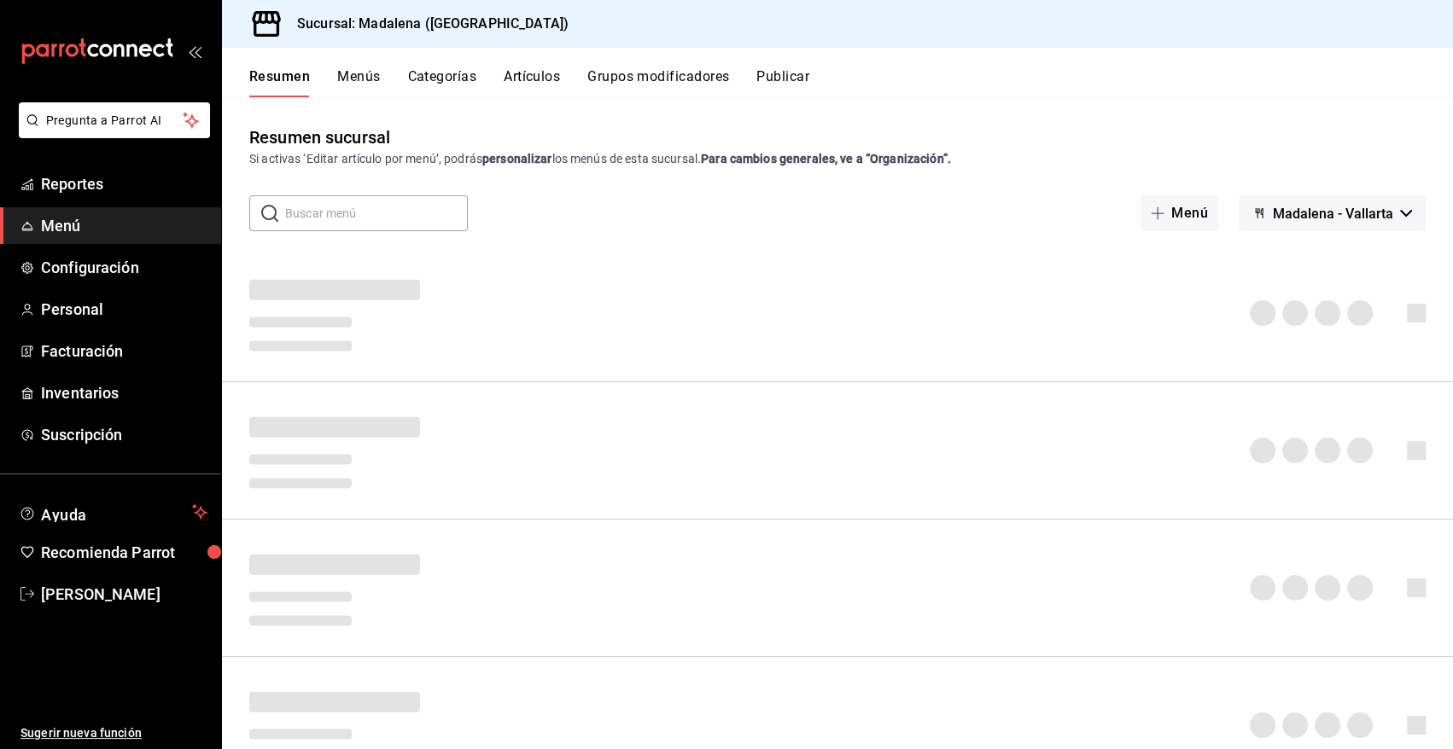
click at [529, 72] on button "Artículos" at bounding box center [532, 82] width 56 height 29
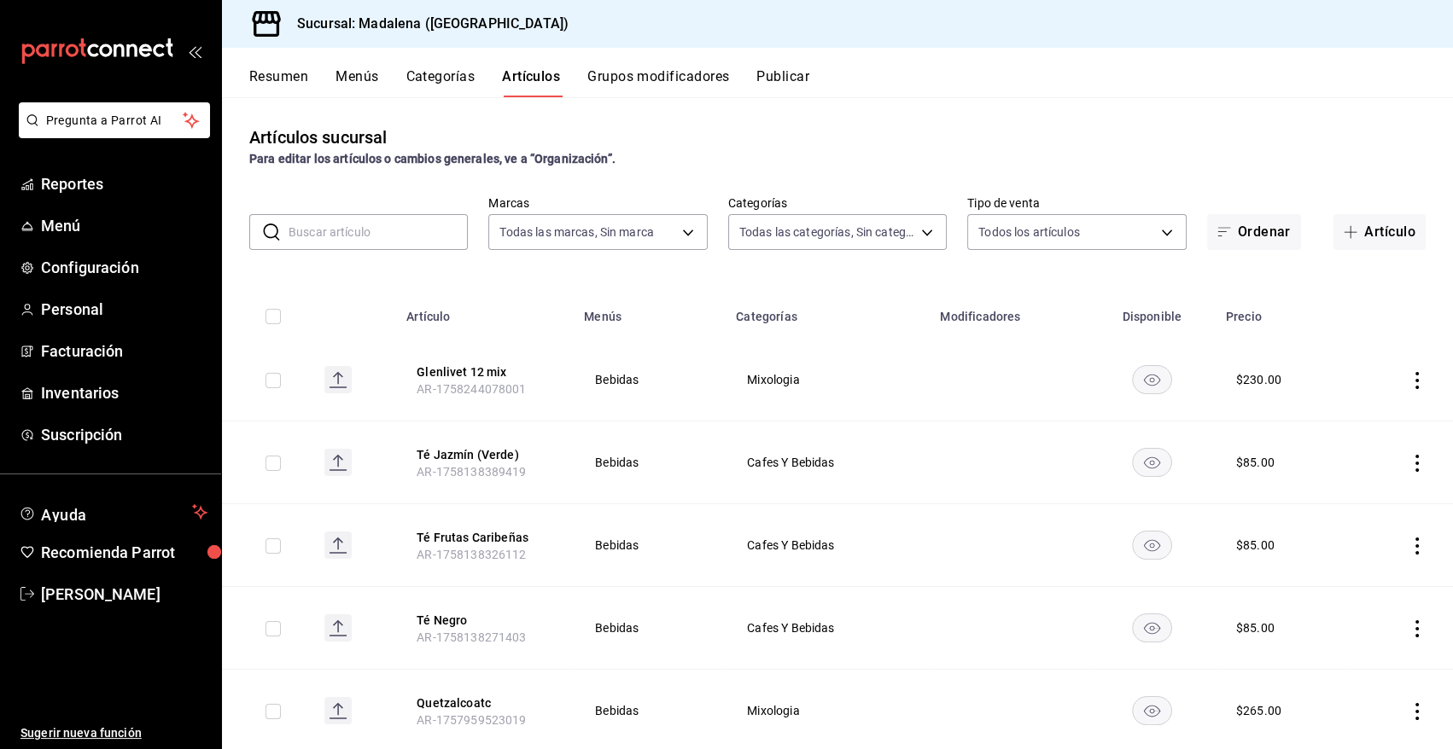
type input "97fc4076-38f4-4943-8ede-a1fde032a47c"
type input "6b20b764-b508-441a-a765-8e38ab7d93aa,0a957a31-3fa4-4b00-9918-3fc3cef2e831,58681…"
click at [468, 364] on button "Glenlivet 12 mix" at bounding box center [484, 372] width 137 height 17
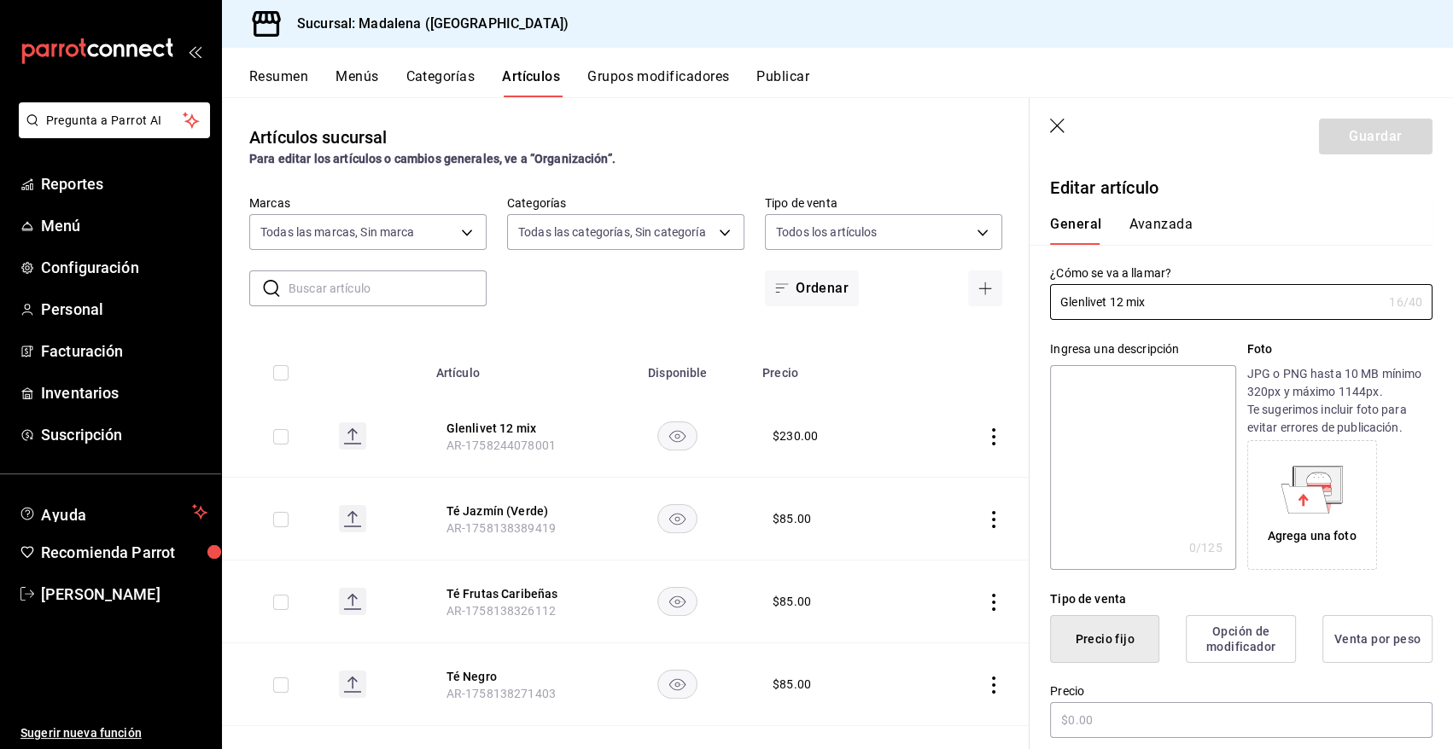
type input "$230.00"
click at [1165, 221] on button "Avanzada" at bounding box center [1160, 230] width 64 height 29
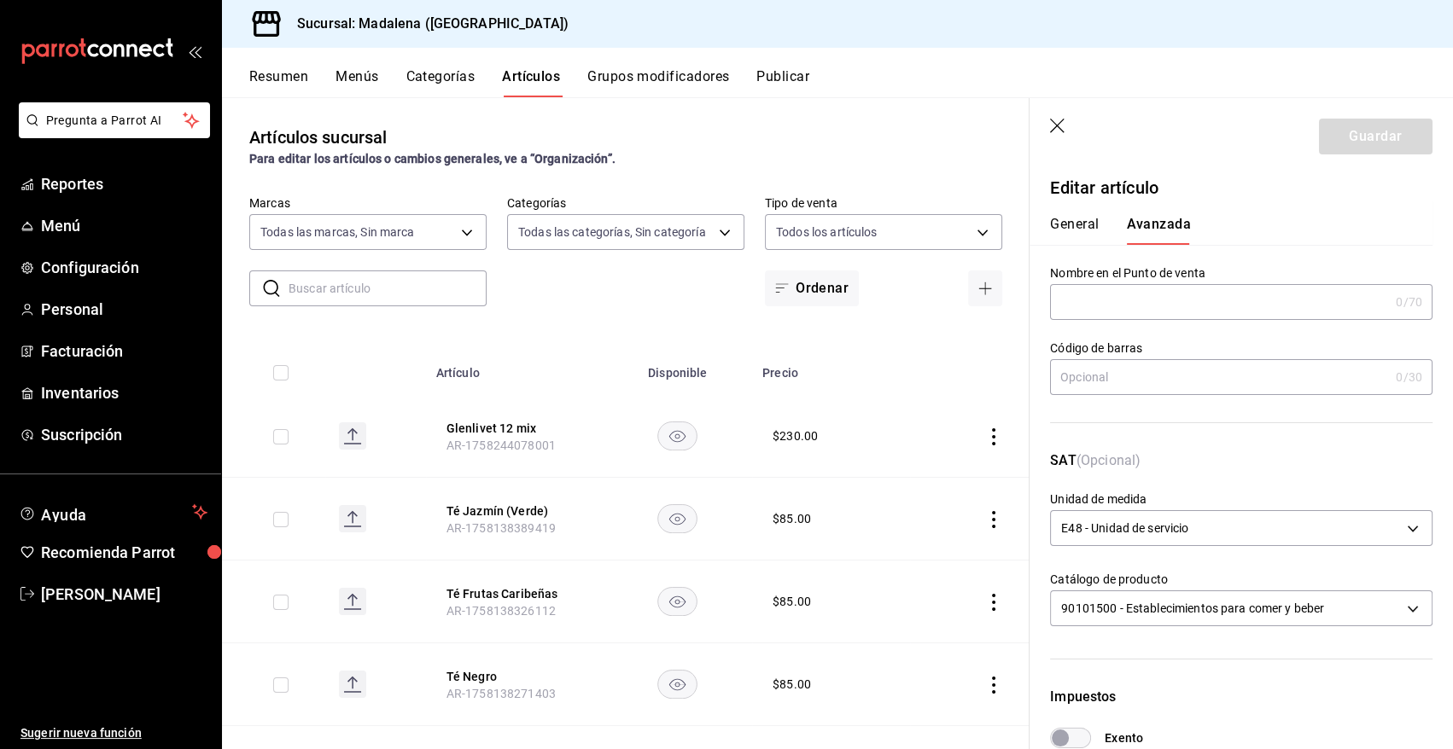
click at [1108, 308] on input "text" at bounding box center [1219, 302] width 339 height 34
paste input "Glenlivet 12 mix"
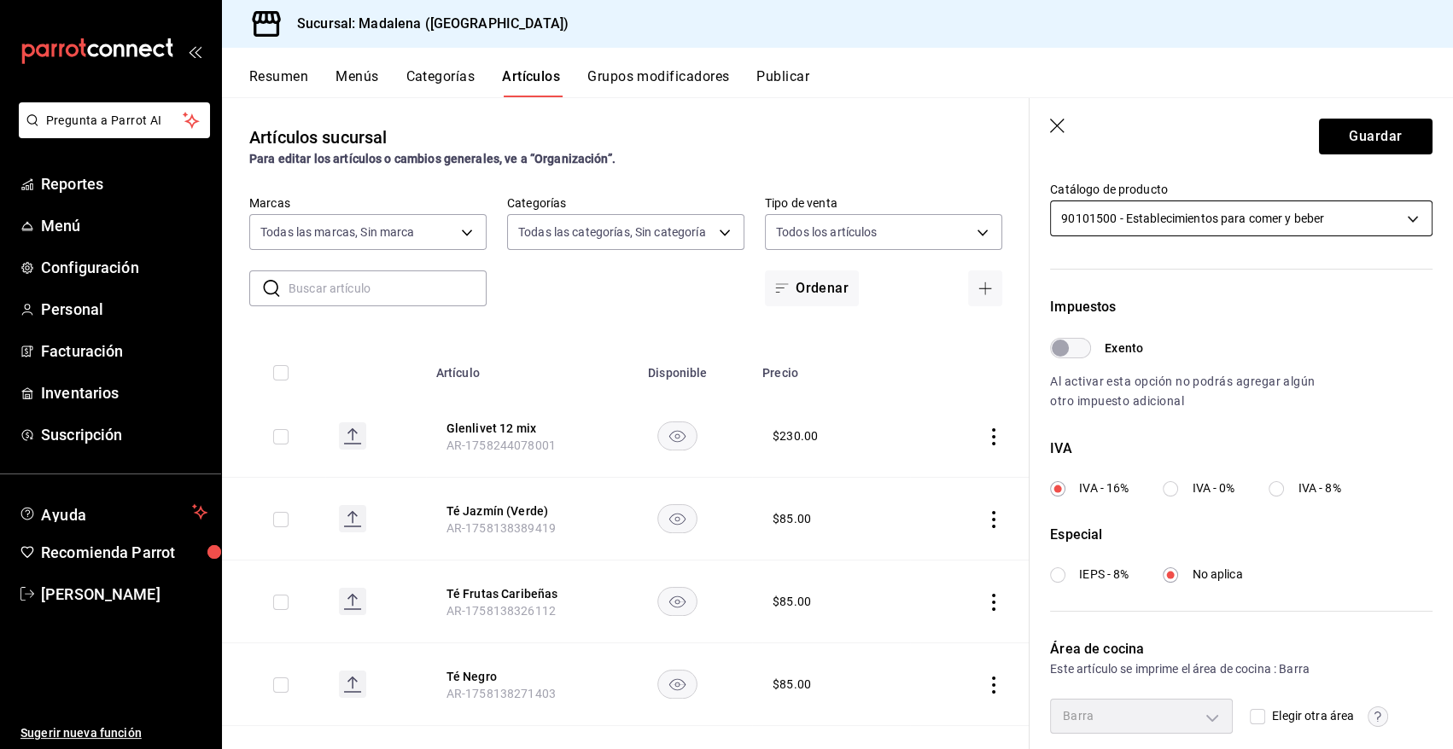
type input "Glenlivet 12 mix"
click at [1101, 224] on body "Pregunta a Parrot AI Reportes Menú Configuración Personal Facturación Inventari…" at bounding box center [726, 374] width 1453 height 749
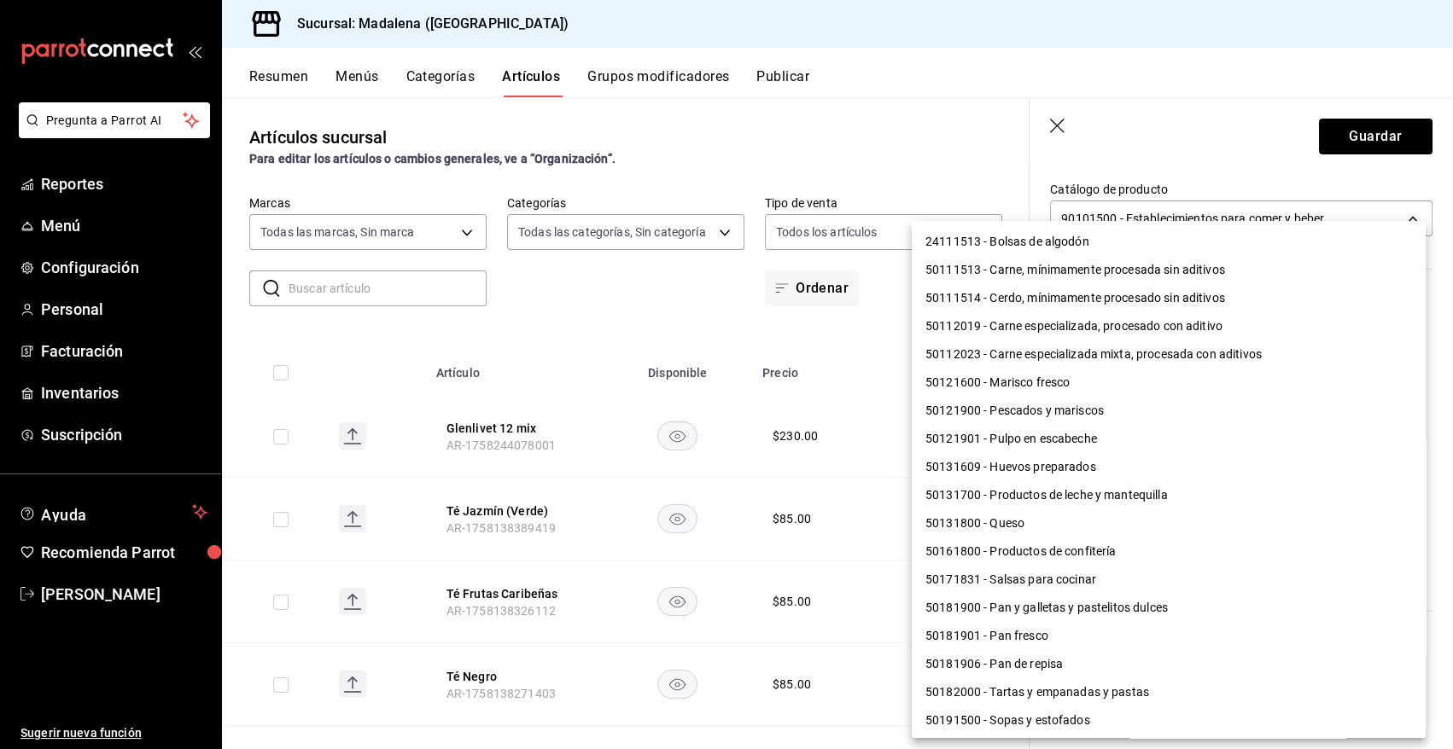
scroll to position [1270, 0]
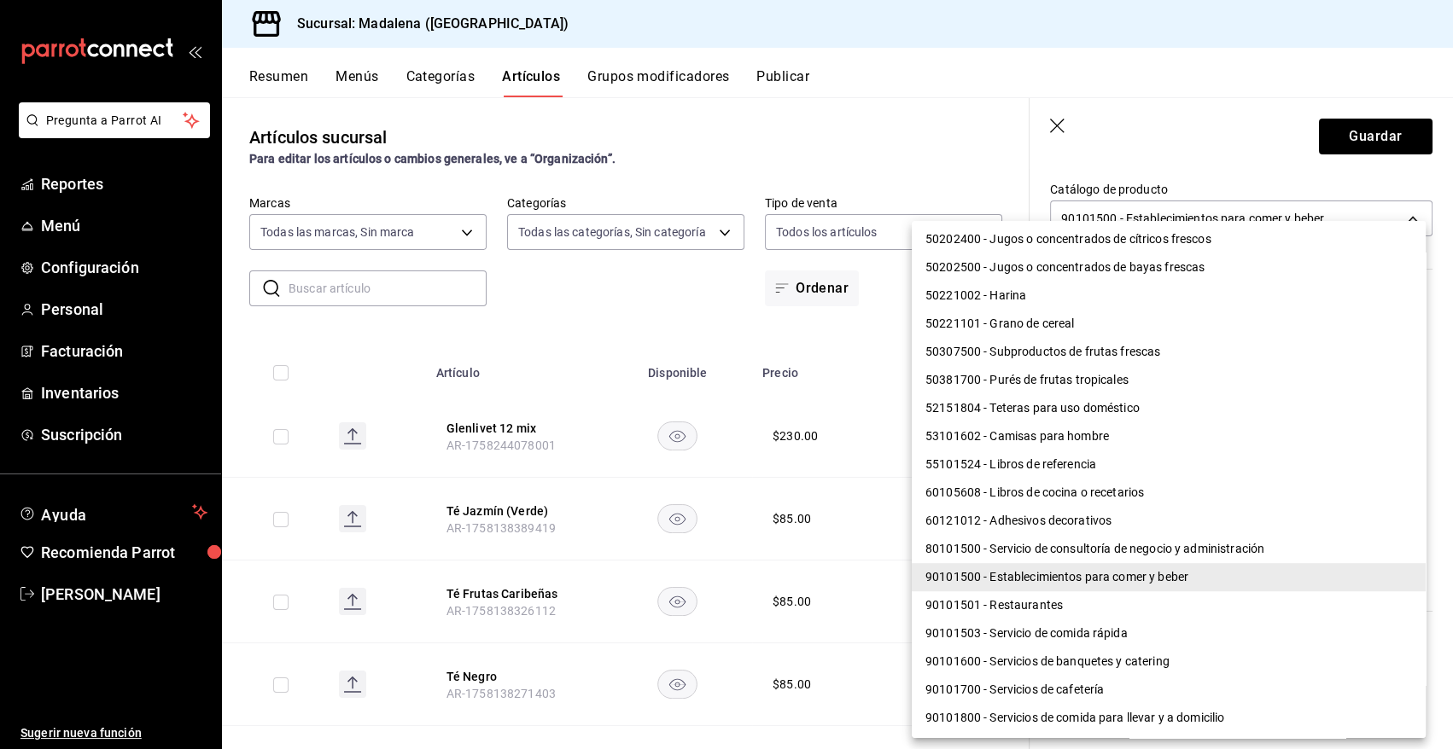
click at [1051, 610] on li "90101501 - Restaurantes" at bounding box center [1168, 605] width 514 height 28
type input "90101501"
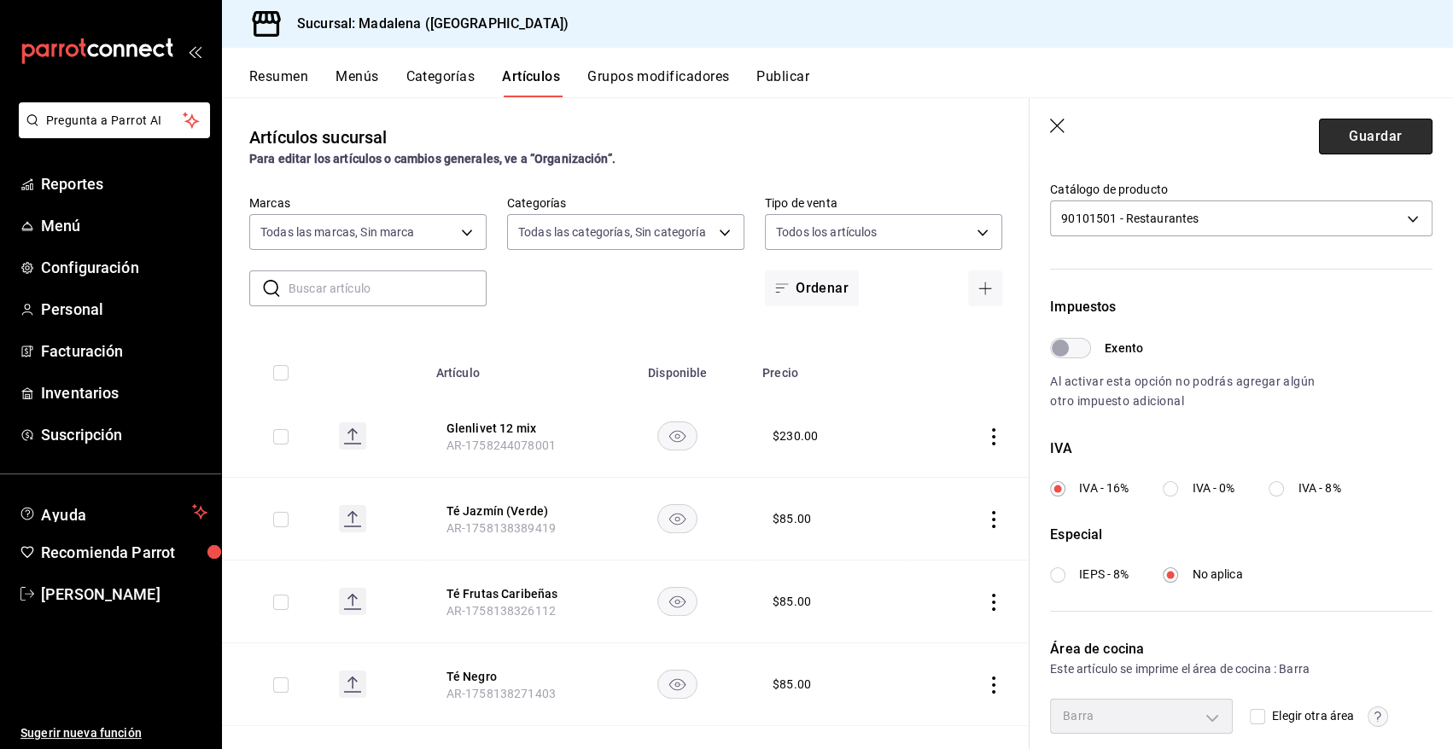
click at [1360, 143] on button "Guardar" at bounding box center [1376, 137] width 114 height 36
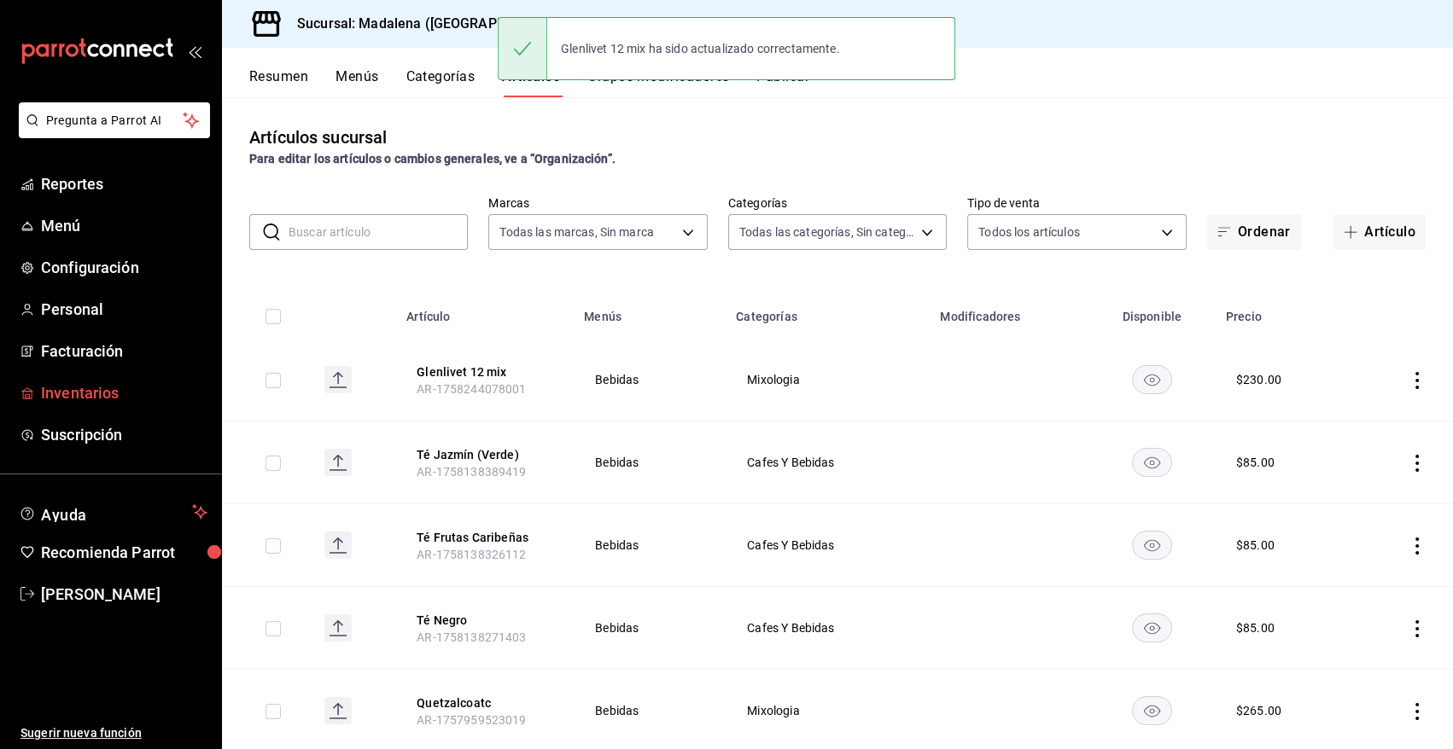
click at [59, 395] on span "Inventarios" at bounding box center [124, 392] width 166 height 23
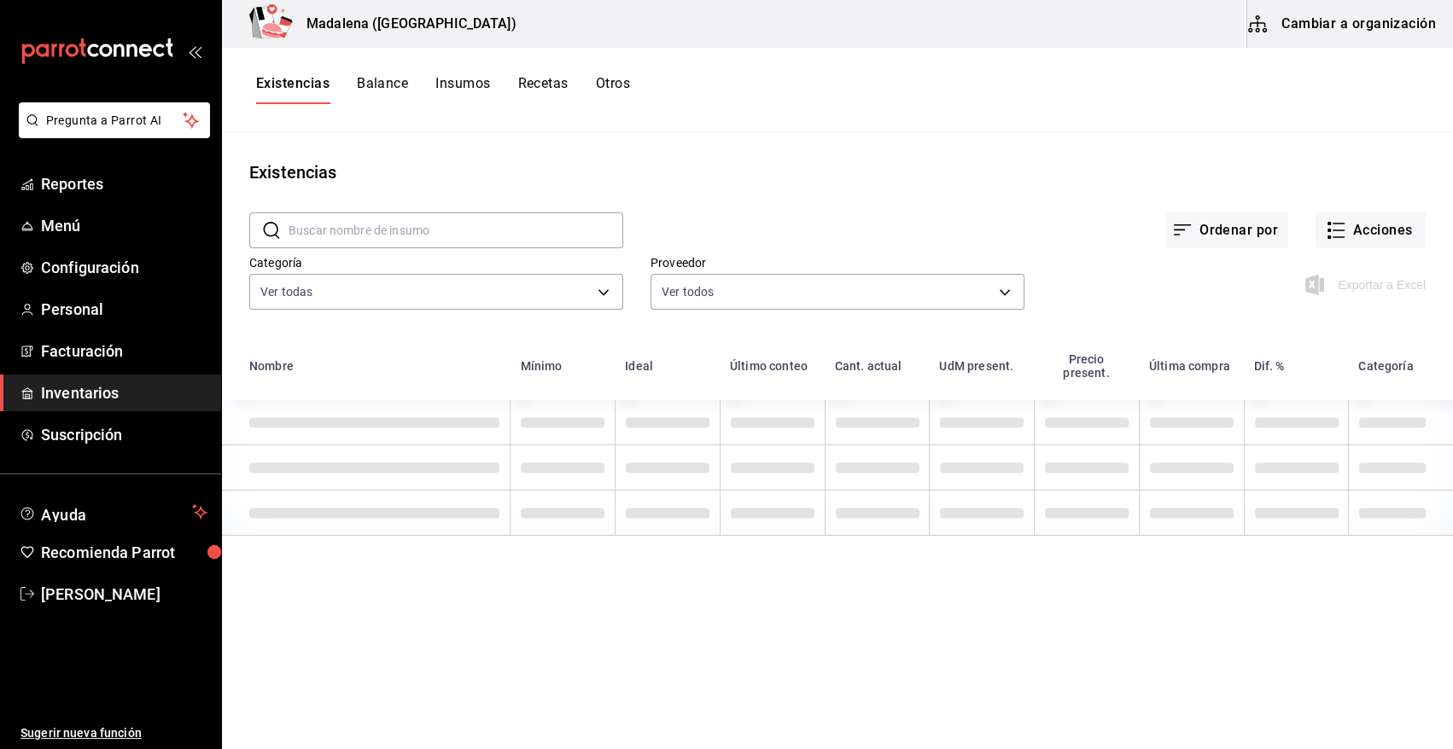
click at [1328, 31] on button "Cambiar a organización" at bounding box center [1343, 24] width 192 height 48
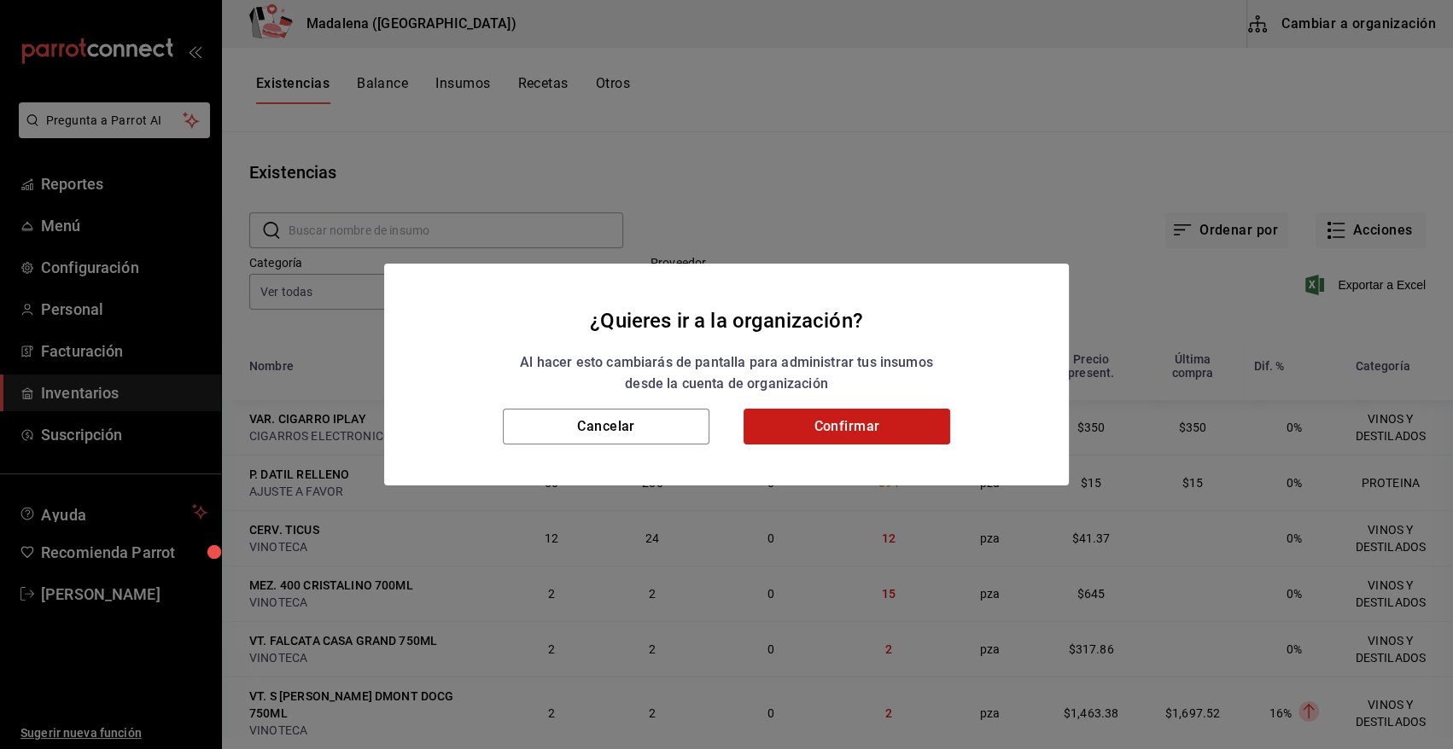
click at [882, 420] on button "Confirmar" at bounding box center [846, 427] width 207 height 36
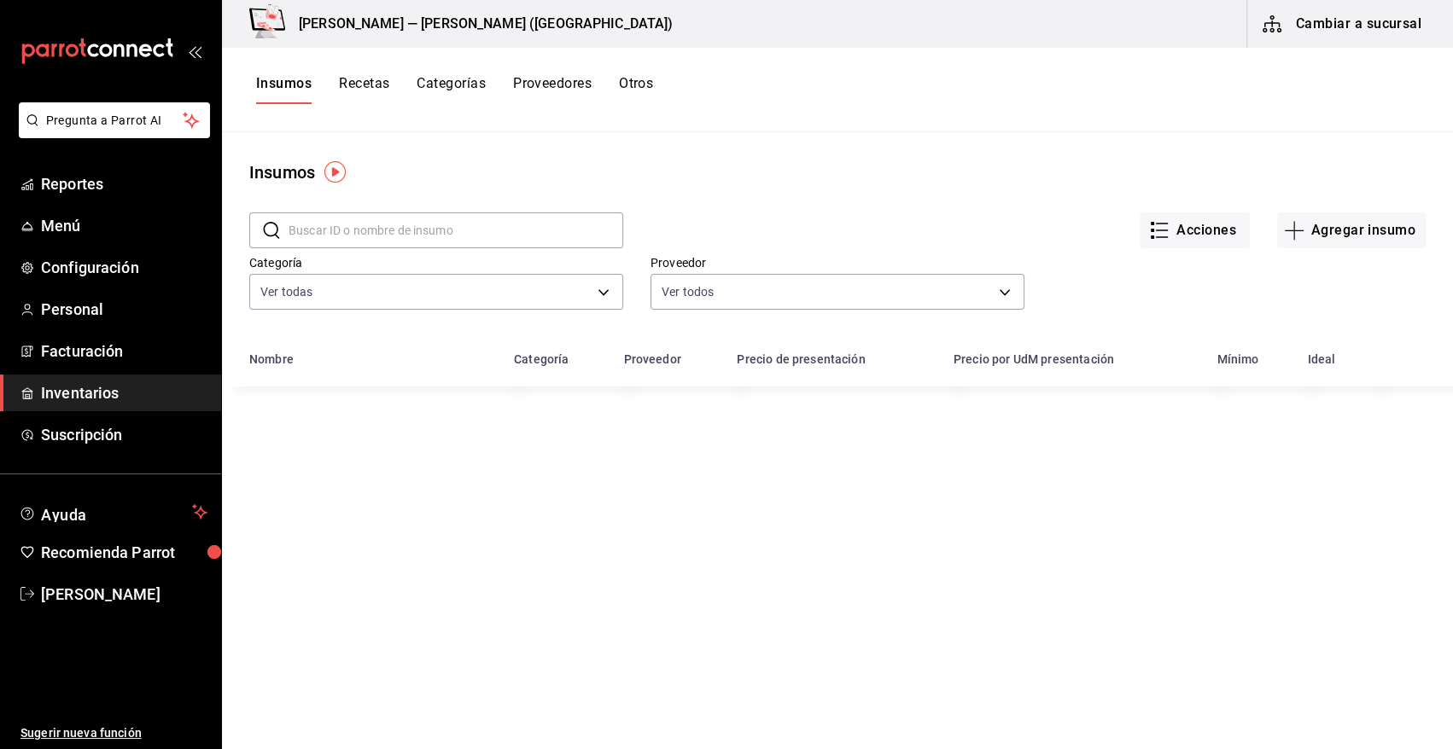
click at [371, 85] on button "Recetas" at bounding box center [364, 89] width 50 height 29
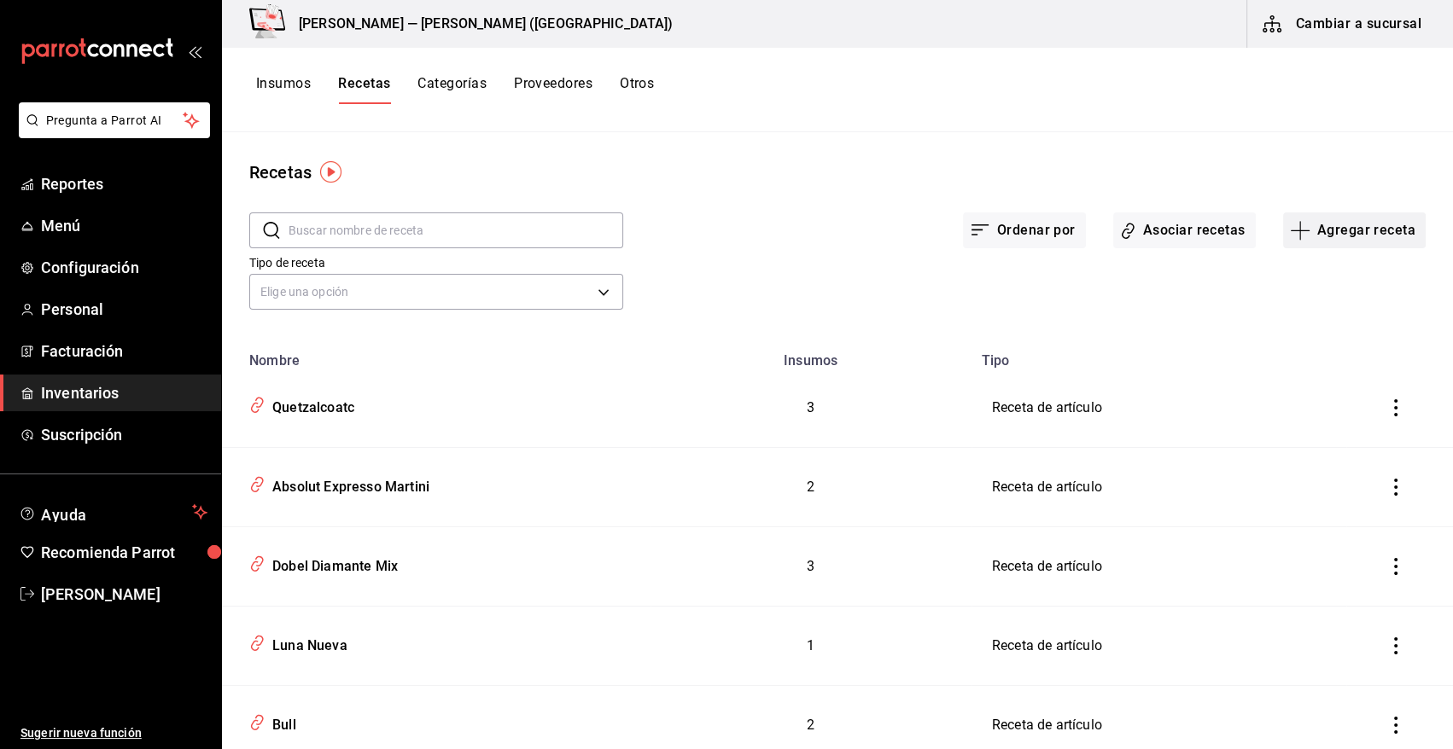
click at [1328, 232] on button "Agregar receta" at bounding box center [1354, 231] width 143 height 36
click at [1279, 283] on span "Receta" at bounding box center [1343, 278] width 143 height 18
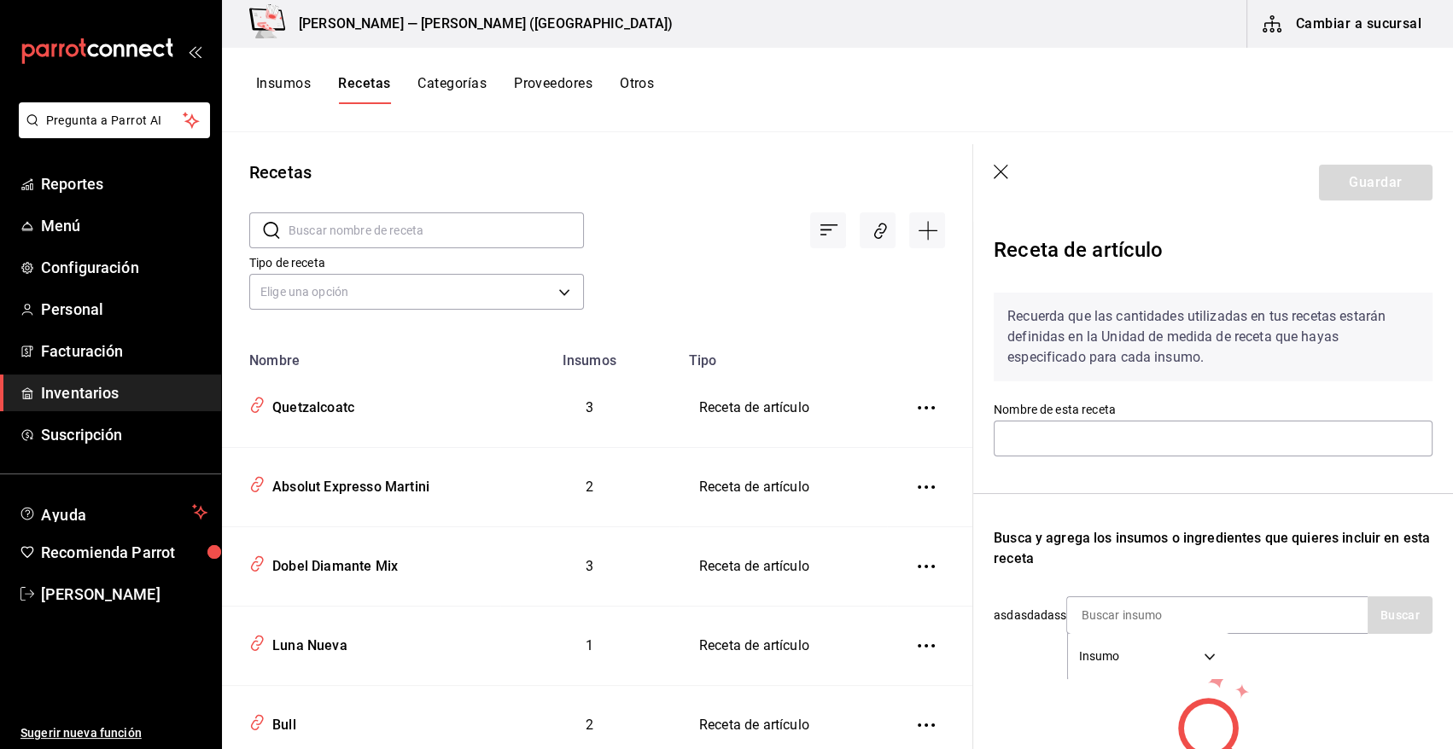
click at [888, 119] on div "Insumos Recetas Categorías Proveedores Otros" at bounding box center [837, 90] width 1231 height 84
click at [1007, 172] on icon "button" at bounding box center [1001, 173] width 17 height 17
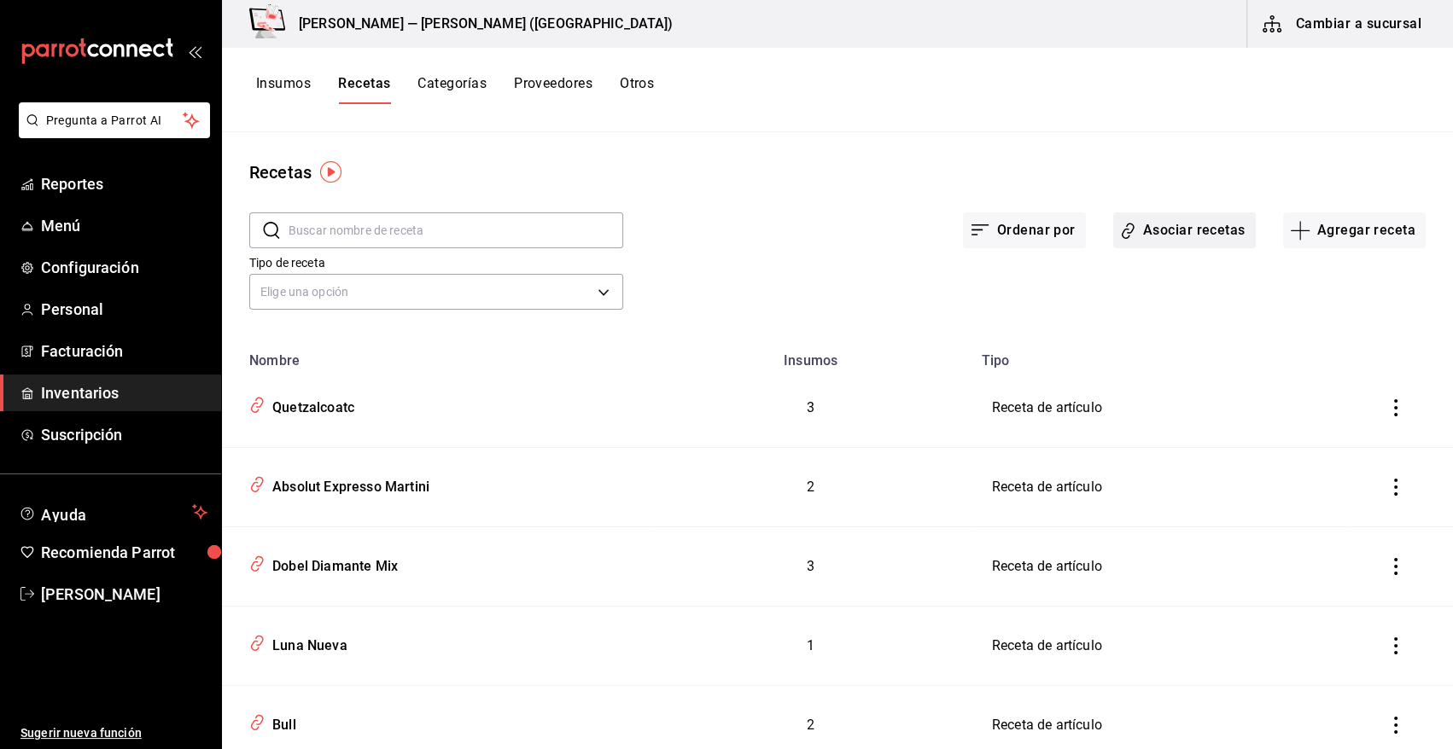
click at [1171, 236] on button "Asociar recetas" at bounding box center [1184, 231] width 143 height 36
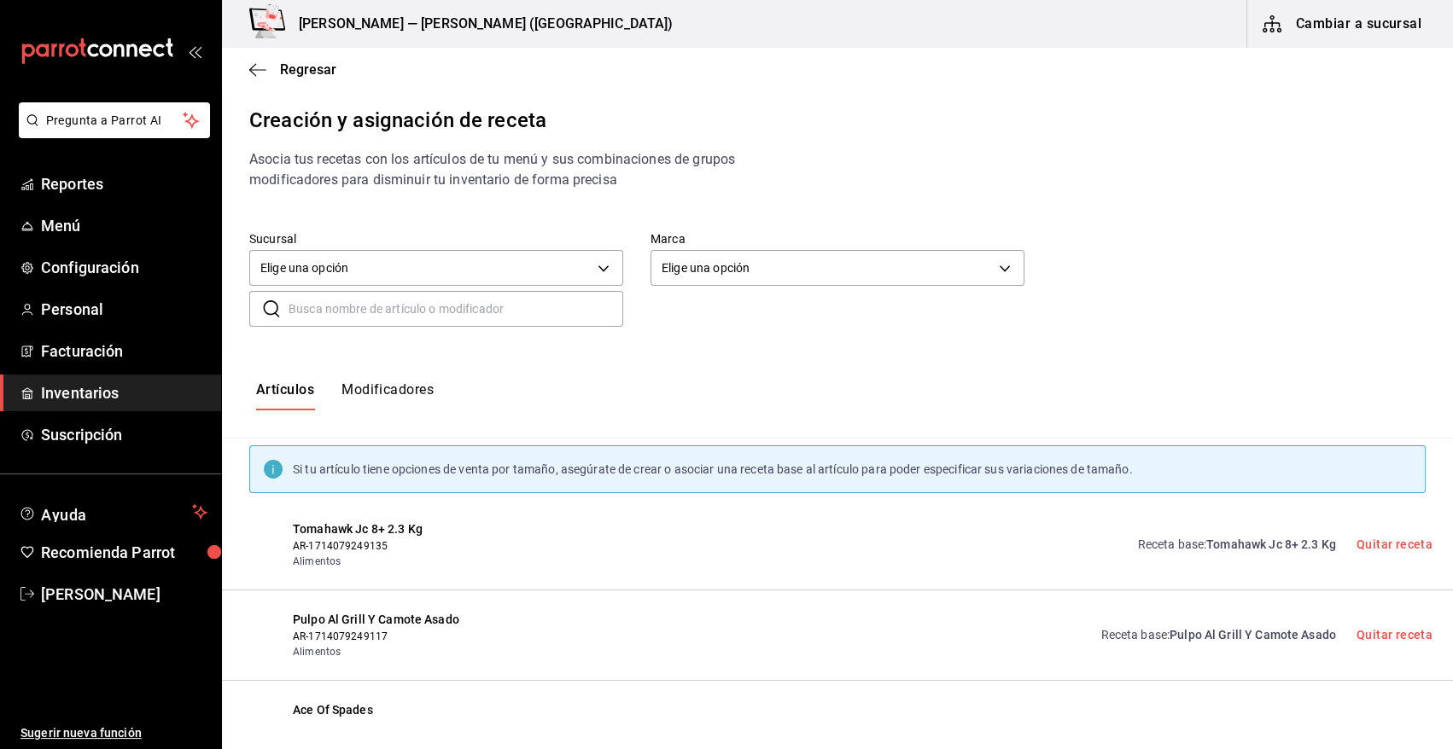
click at [389, 322] on input "text" at bounding box center [455, 309] width 335 height 34
paste input "Glenlivet 12 mix"
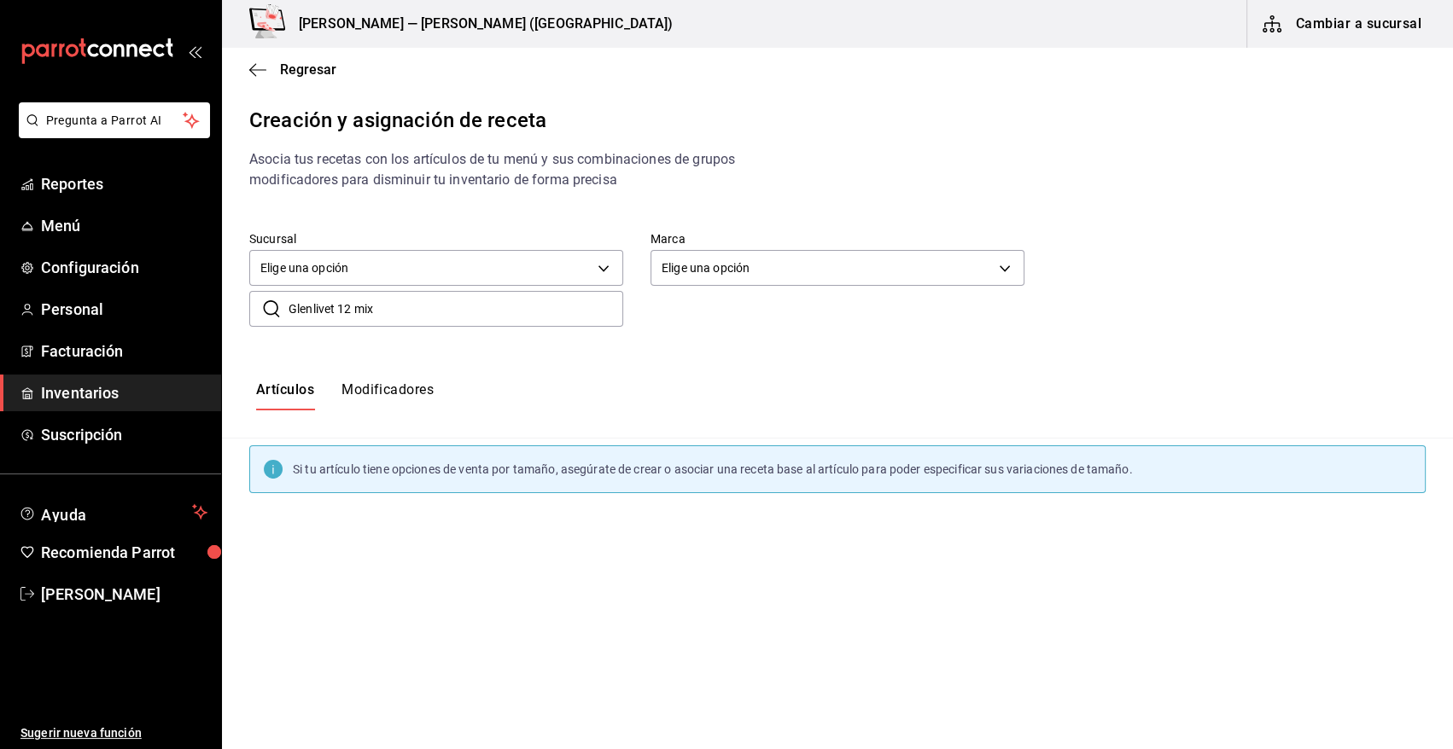
type input "Glenlivet 12 mix"
click at [1345, 546] on button "Crear receta" at bounding box center [1370, 545] width 126 height 36
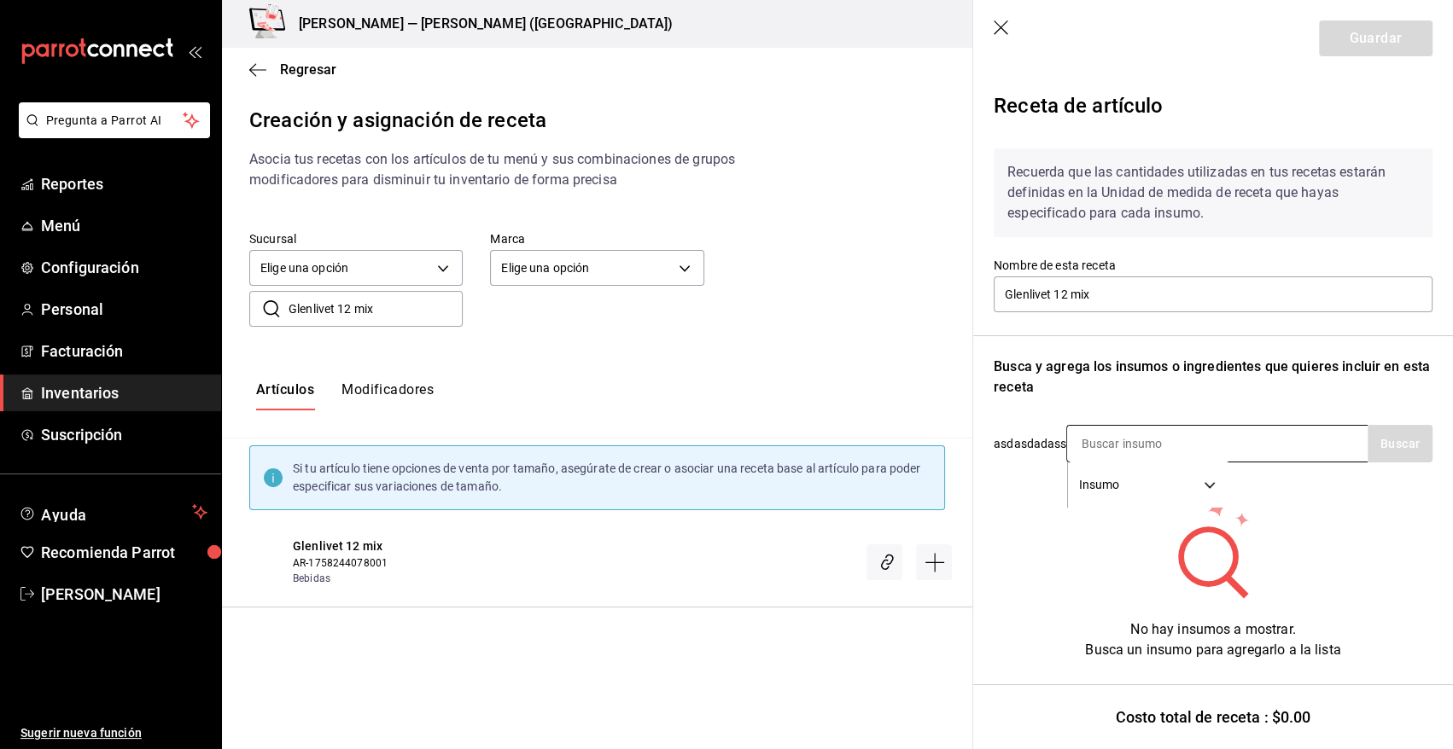
click at [1127, 443] on input at bounding box center [1152, 444] width 171 height 36
type input "[PERSON_NAME]"
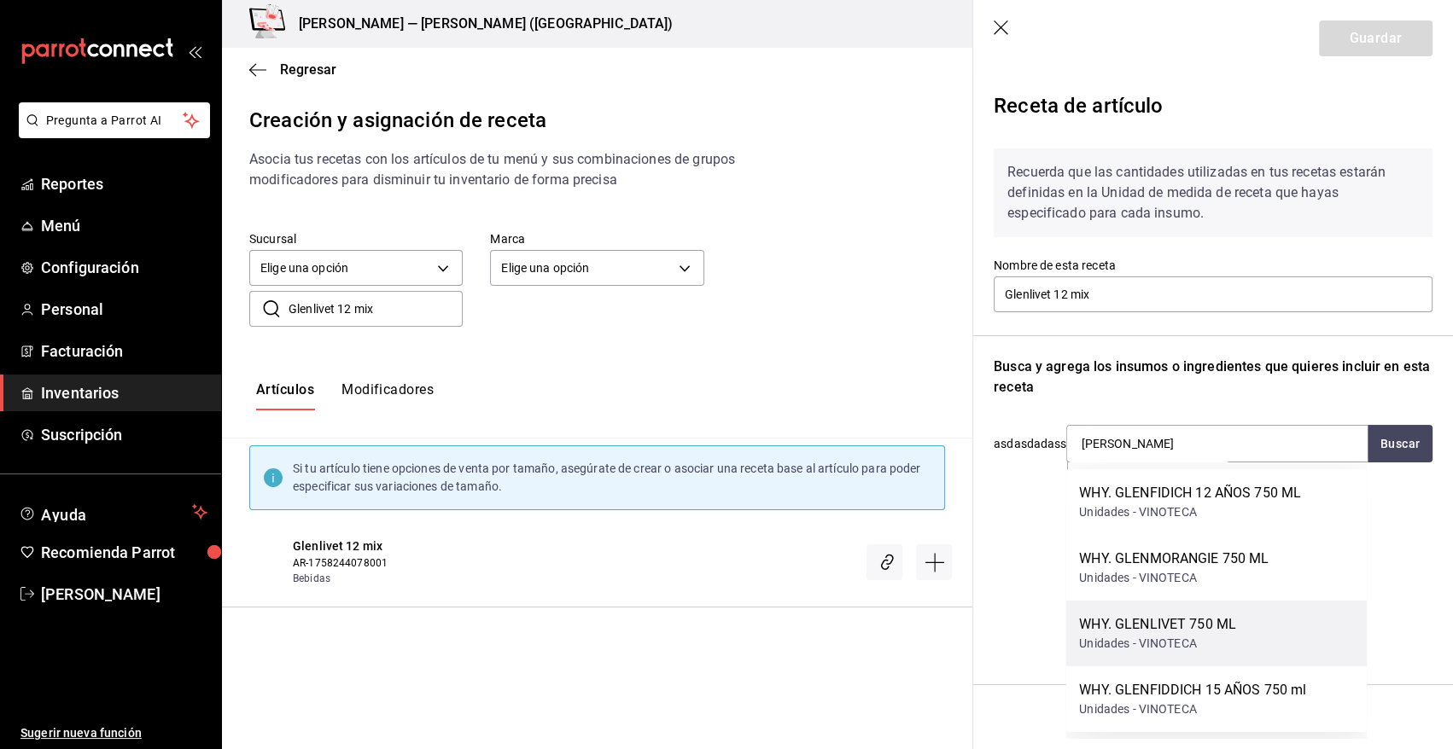
click at [1195, 640] on div "Unidades - VINOTECA" at bounding box center [1157, 644] width 157 height 18
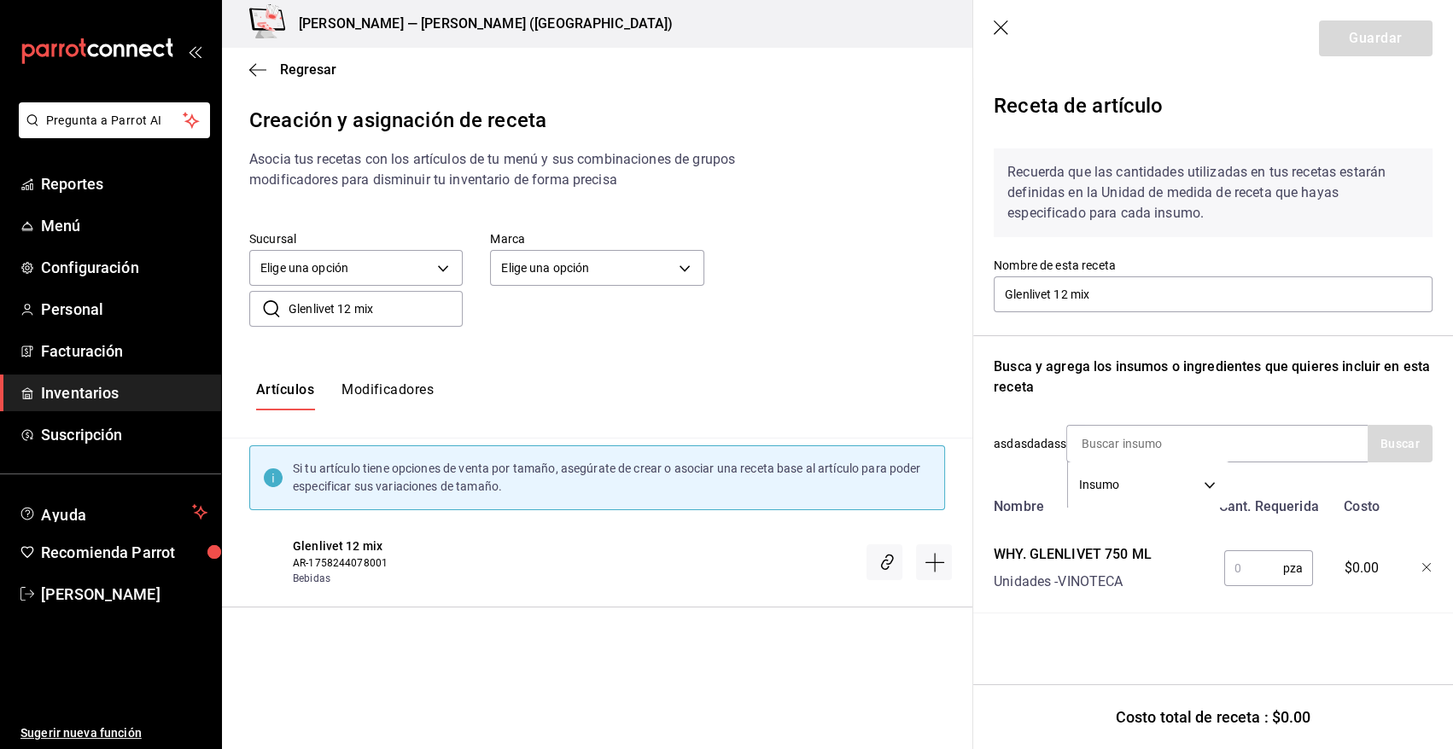
click at [1263, 573] on input "text" at bounding box center [1253, 568] width 59 height 34
type input "1.33"
click at [1252, 438] on div "Insumo SUPPLY" at bounding box center [1216, 444] width 301 height 38
click at [1202, 437] on input at bounding box center [1152, 444] width 171 height 36
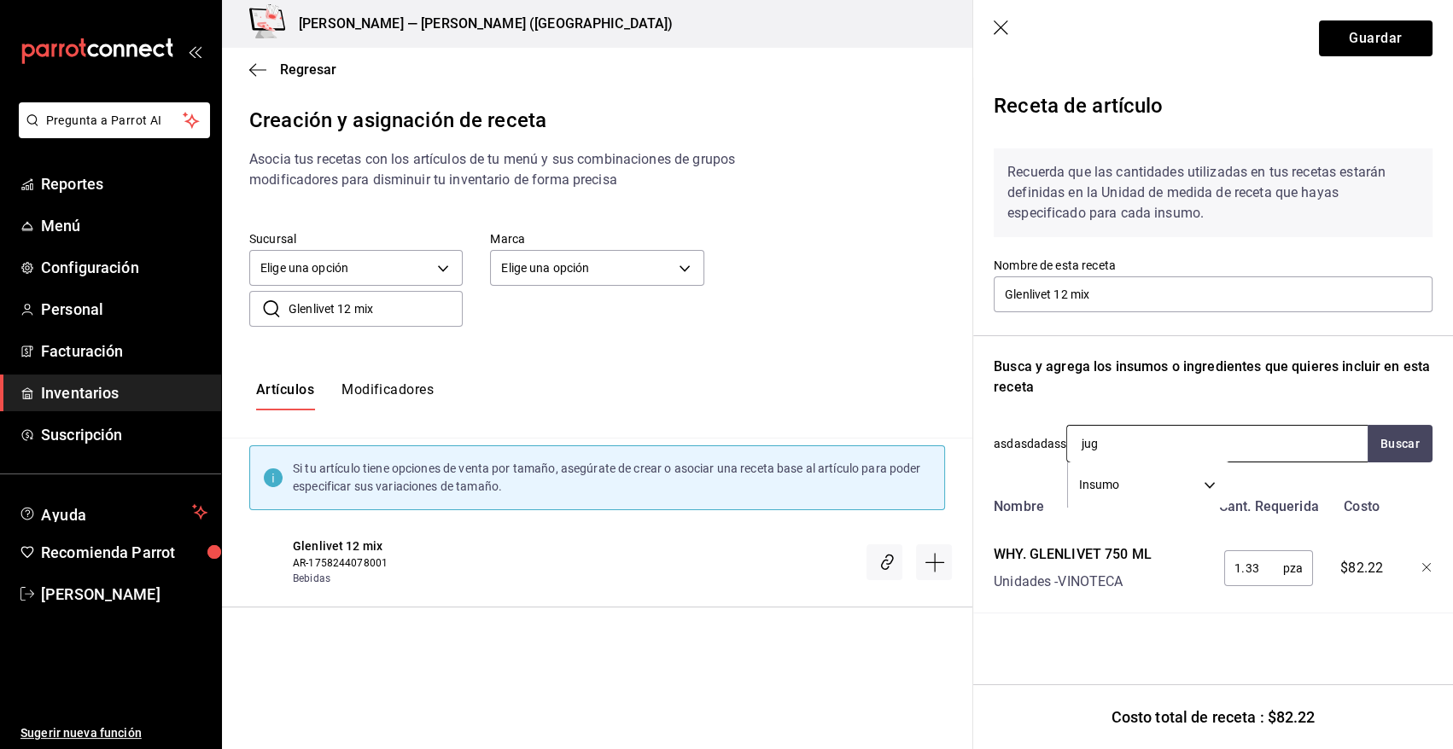
type input "jugo"
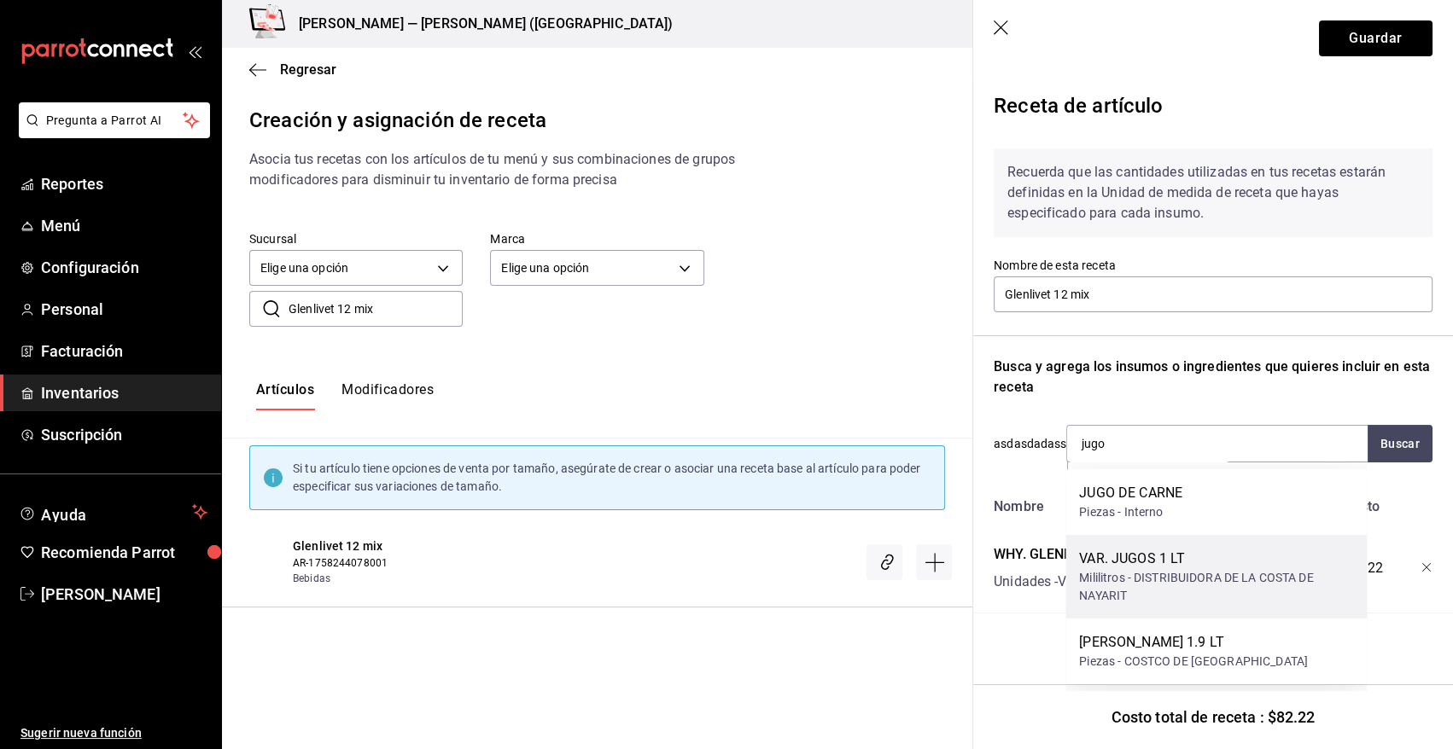
click at [1178, 573] on div "Mililitros - DISTRIBUIDORA DE LA COSTA DE NAYARIT" at bounding box center [1216, 587] width 274 height 36
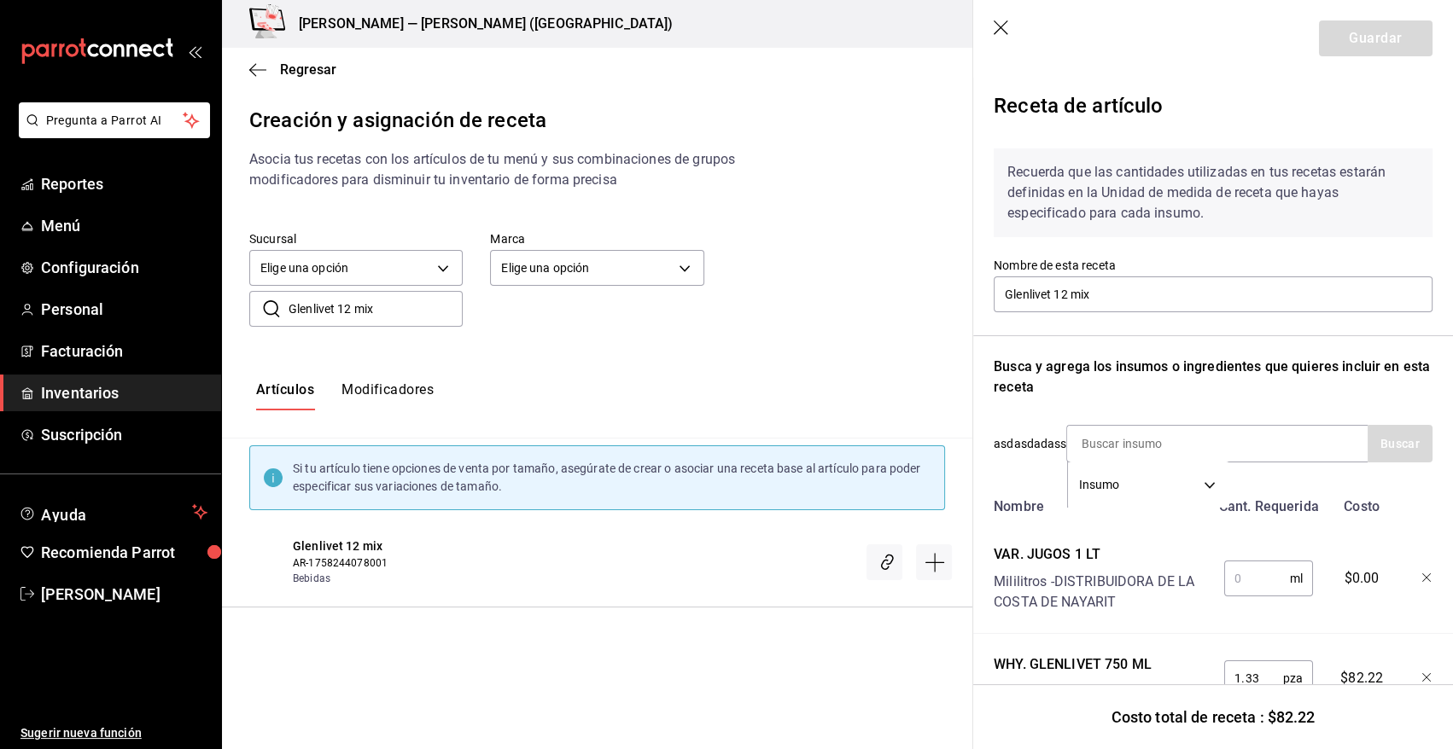
click at [1236, 582] on input "text" at bounding box center [1257, 579] width 66 height 34
type input "30"
click at [1357, 50] on button "Guardar" at bounding box center [1376, 38] width 114 height 36
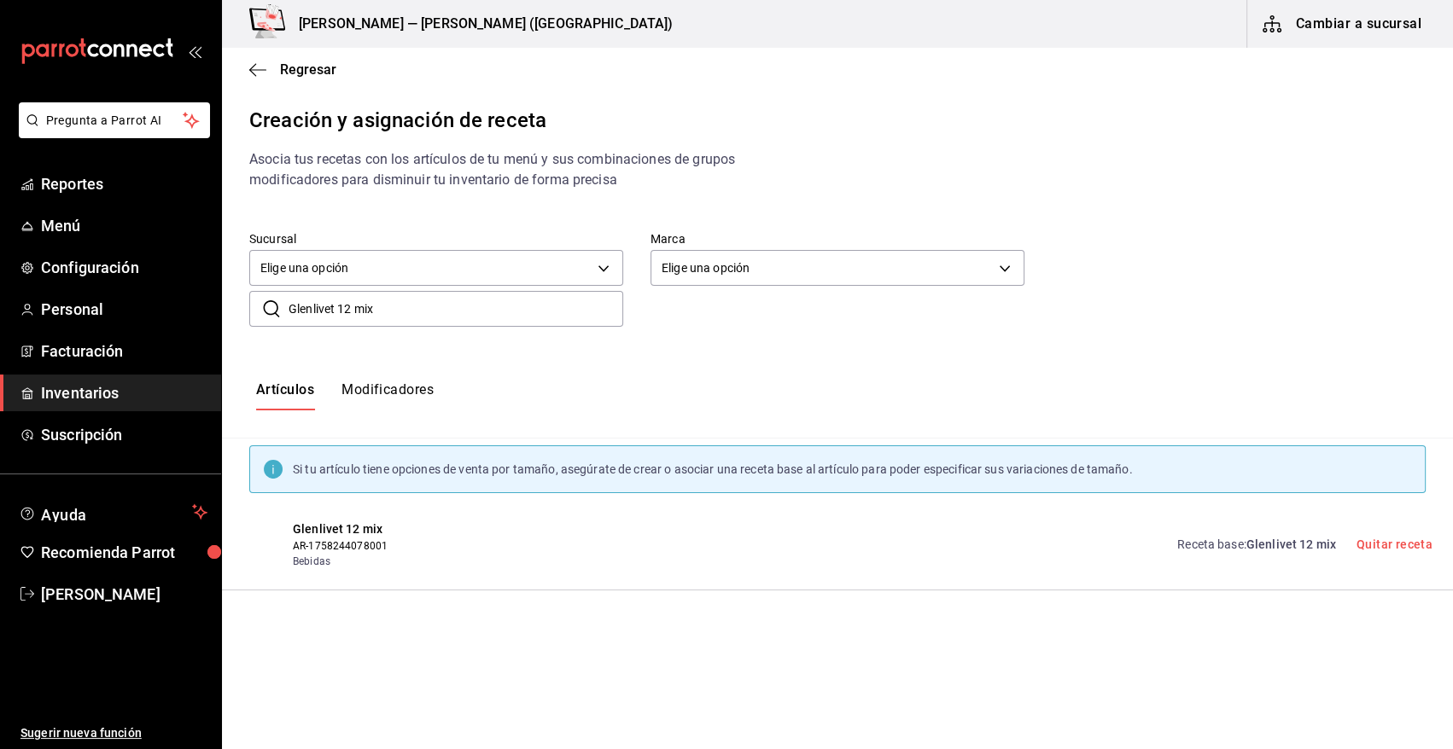
click at [860, 101] on main "Regresar Creación y asignación de receta Asocia tus recetas con los artículos d…" at bounding box center [837, 319] width 1231 height 543
